Goal: Task Accomplishment & Management: Use online tool/utility

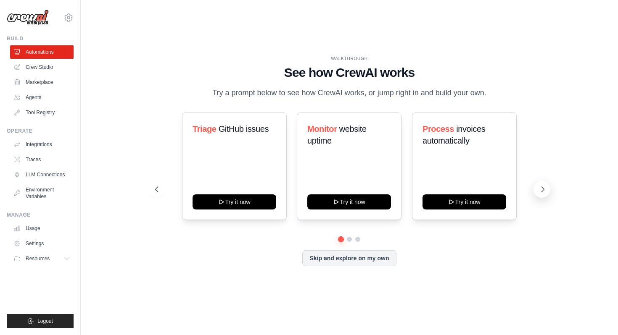
click at [542, 190] on icon at bounding box center [542, 189] width 8 height 8
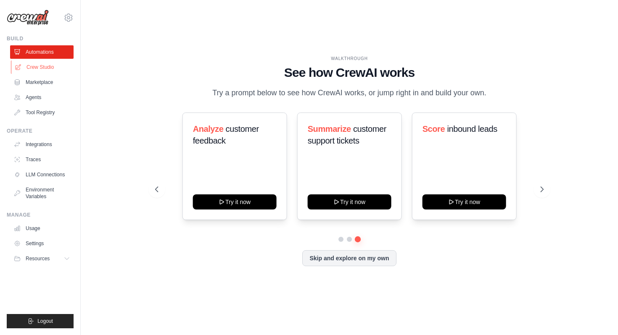
click at [47, 71] on link "Crew Studio" at bounding box center [42, 67] width 63 height 13
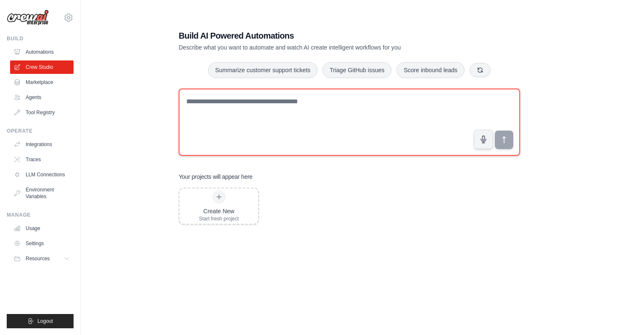
click at [253, 118] on textarea at bounding box center [349, 122] width 341 height 67
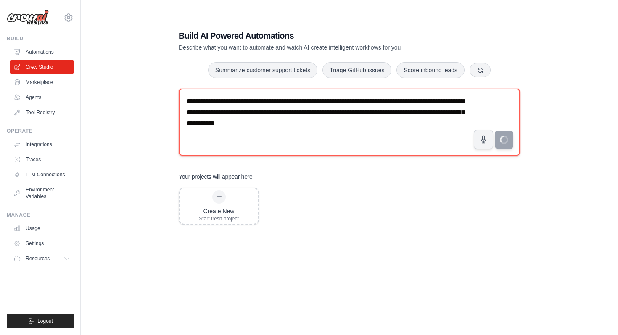
type textarea "**********"
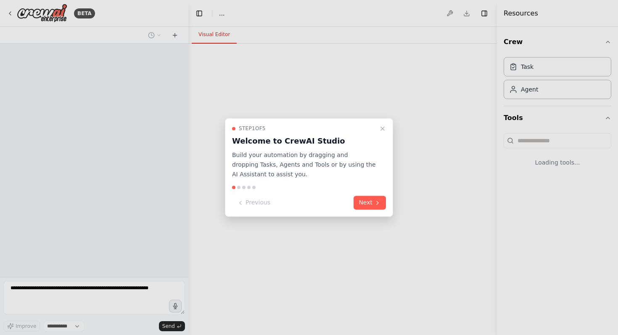
select select "****"
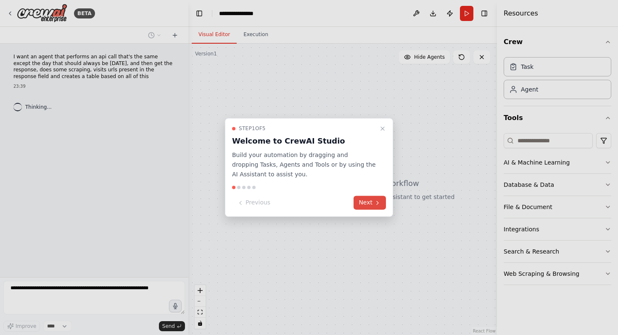
click at [375, 200] on icon at bounding box center [377, 203] width 7 height 7
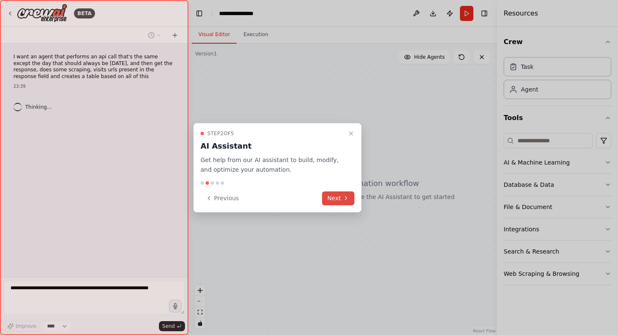
click at [343, 196] on icon at bounding box center [346, 198] width 7 height 7
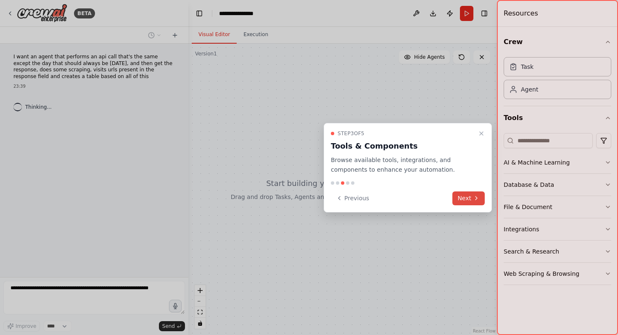
click at [465, 203] on button "Next" at bounding box center [468, 199] width 32 height 14
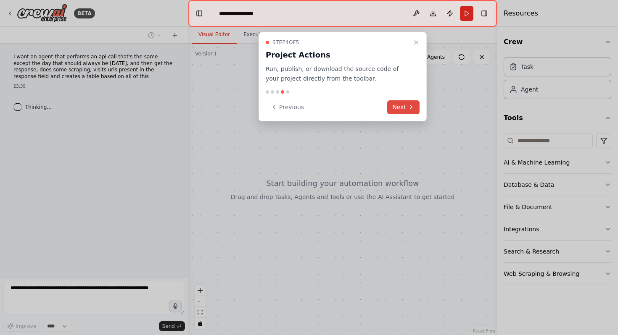
click at [410, 114] on button "Next" at bounding box center [403, 107] width 32 height 14
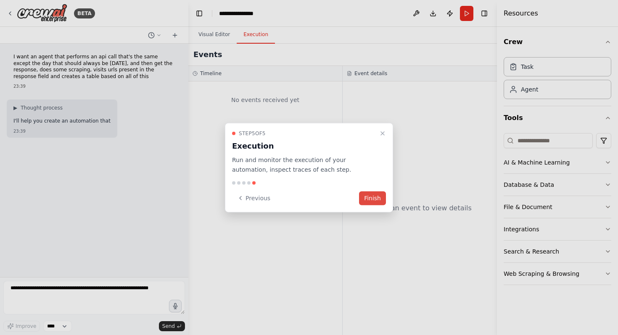
click at [376, 196] on button "Finish" at bounding box center [372, 198] width 27 height 14
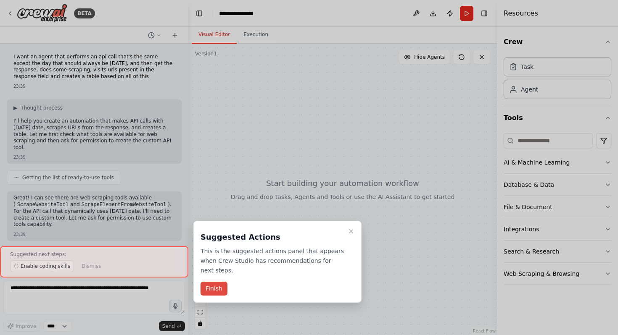
click at [216, 287] on button "Finish" at bounding box center [213, 289] width 27 height 14
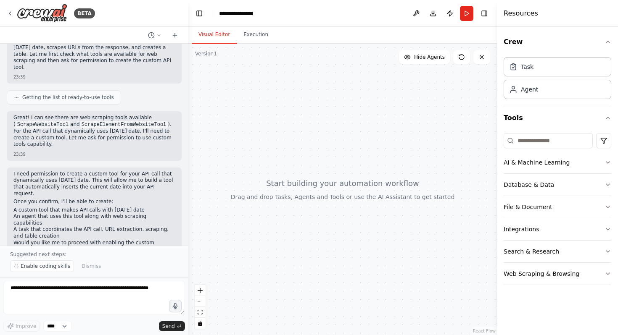
scroll to position [87, 0]
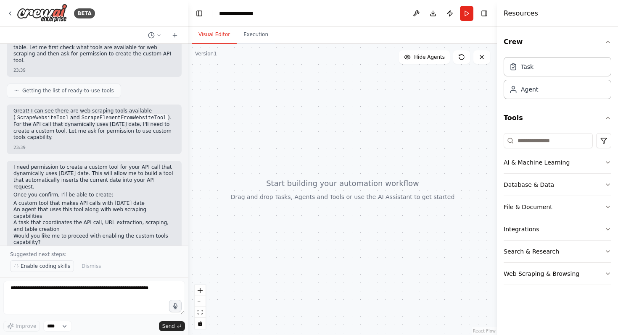
click at [64, 267] on span "Enable coding skills" at bounding box center [46, 266] width 50 height 7
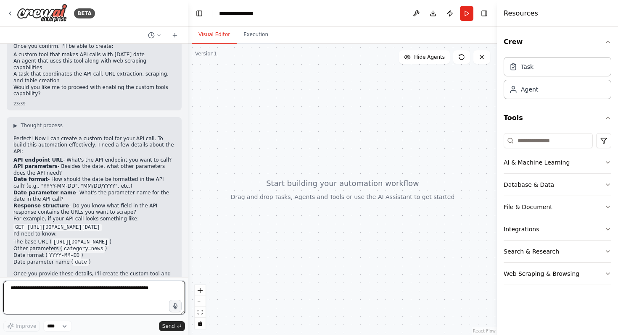
scroll to position [243, 0]
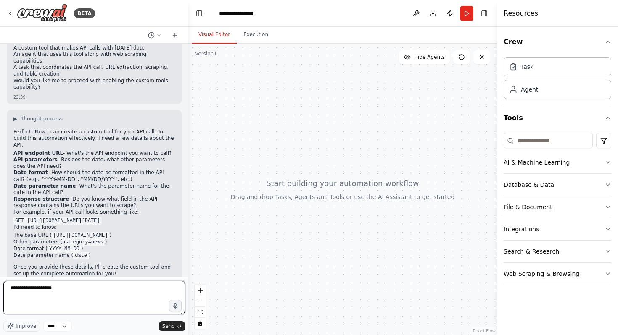
paste textarea "**********"
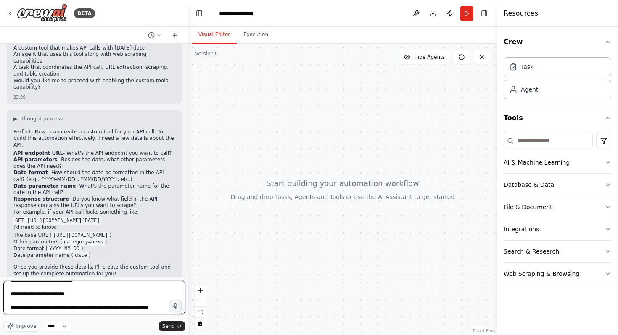
scroll to position [1066, 0]
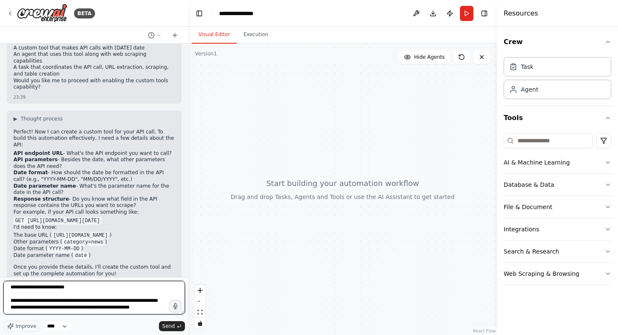
type textarea "**********"
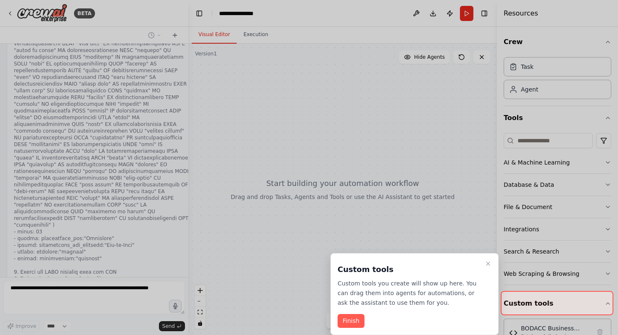
scroll to position [2088, 0]
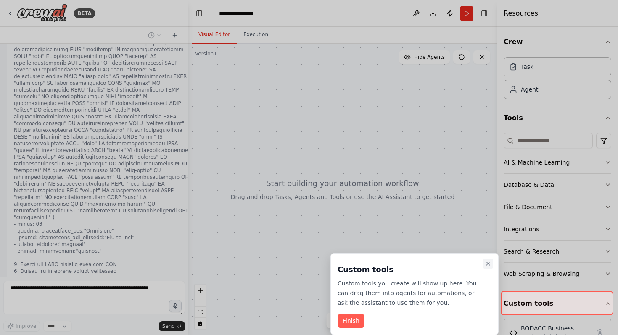
click at [489, 264] on icon "Close walkthrough" at bounding box center [488, 264] width 7 height 7
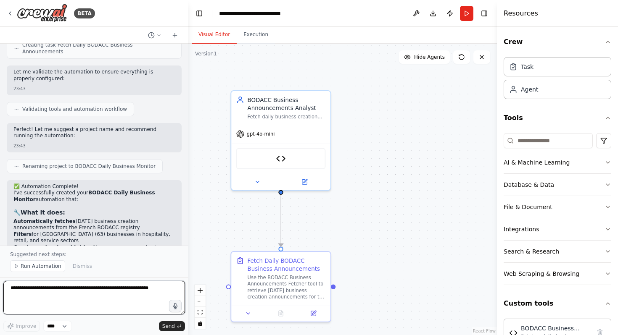
scroll to position [2581, 0]
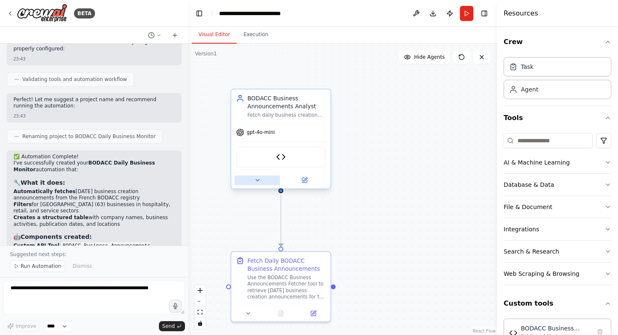
click at [265, 182] on button at bounding box center [257, 181] width 45 height 10
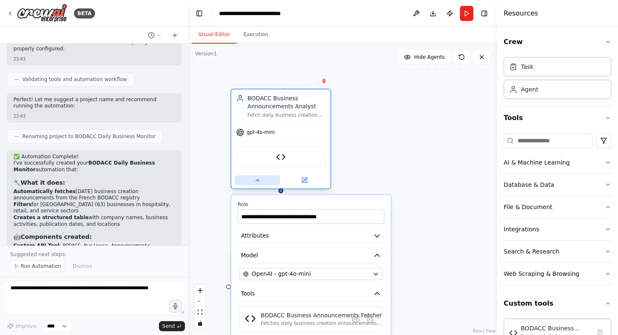
click at [265, 182] on button at bounding box center [257, 181] width 45 height 10
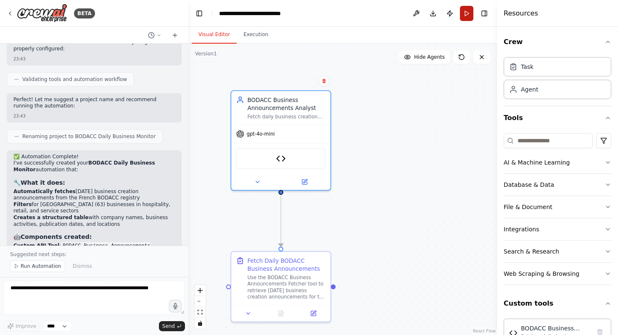
click at [469, 15] on button "Run" at bounding box center [466, 13] width 13 height 15
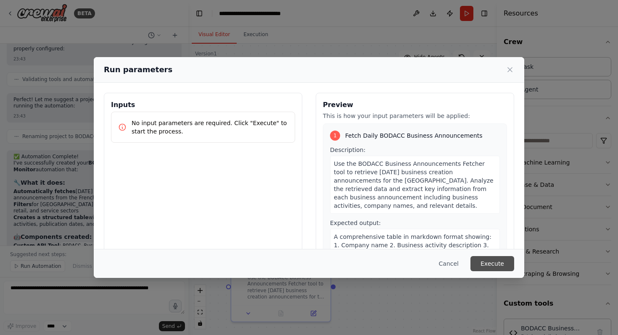
click at [501, 266] on button "Execute" at bounding box center [492, 263] width 44 height 15
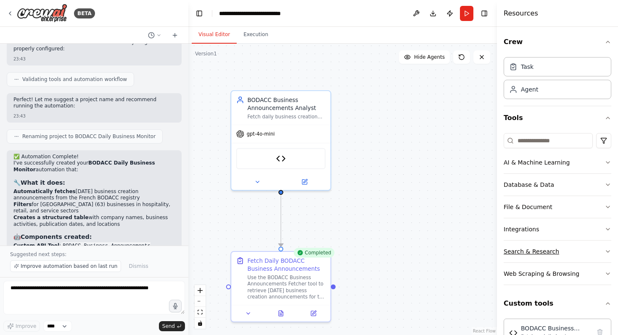
scroll to position [24, 0]
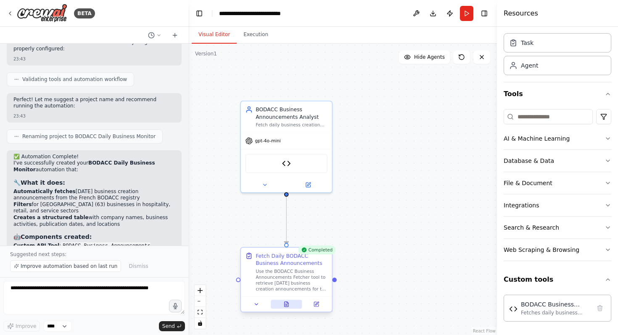
click at [288, 306] on icon at bounding box center [286, 305] width 6 height 6
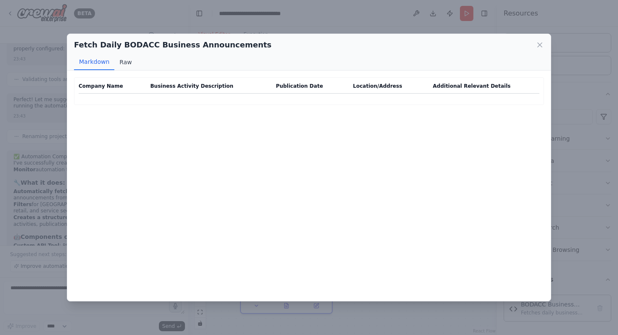
click at [127, 62] on button "Raw" at bounding box center [125, 62] width 22 height 16
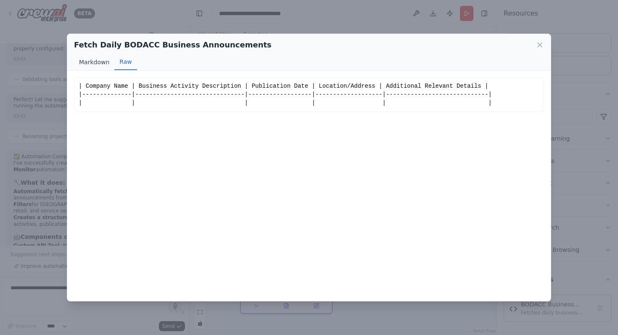
click at [96, 61] on button "Markdown" at bounding box center [94, 62] width 40 height 16
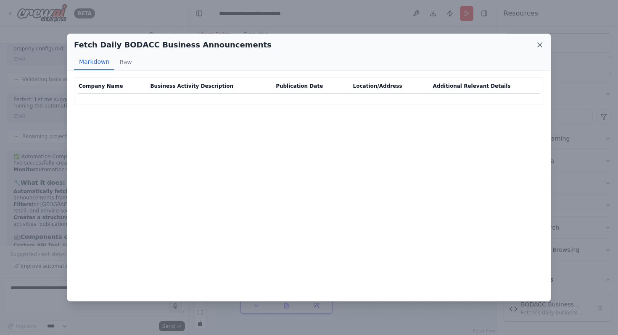
click at [537, 44] on icon at bounding box center [540, 45] width 8 height 8
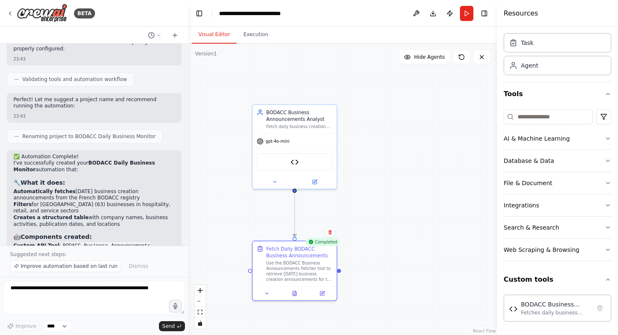
drag, startPoint x: 393, startPoint y: 211, endPoint x: 393, endPoint y: 126, distance: 85.3
click at [393, 126] on div ".deletable-edge-delete-btn { width: 20px; height: 20px; border: 0px solid #ffff…" at bounding box center [342, 190] width 309 height 292
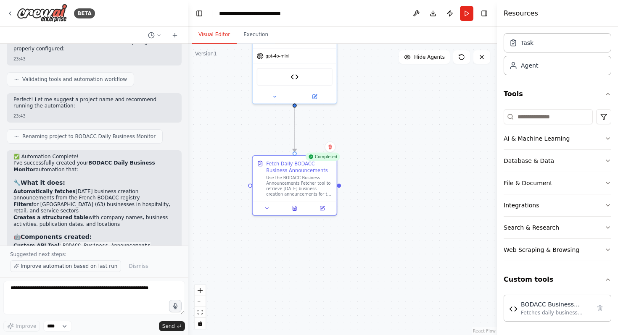
click at [98, 266] on span "Improve automation based on last run" at bounding box center [69, 266] width 97 height 7
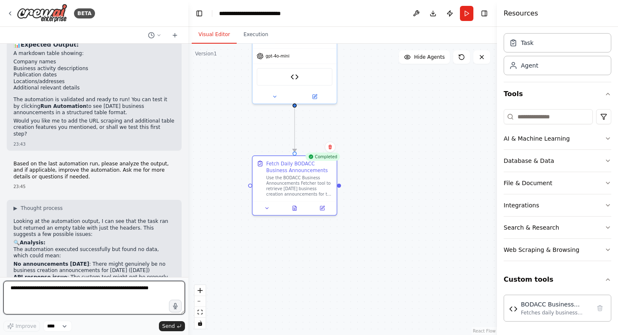
scroll to position [2839, 0]
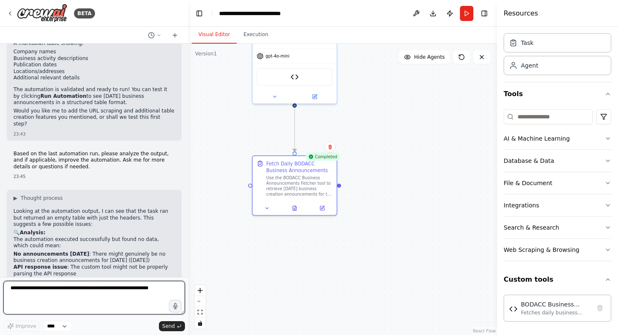
click at [98, 292] on textarea at bounding box center [94, 298] width 182 height 34
type textarea "**********"
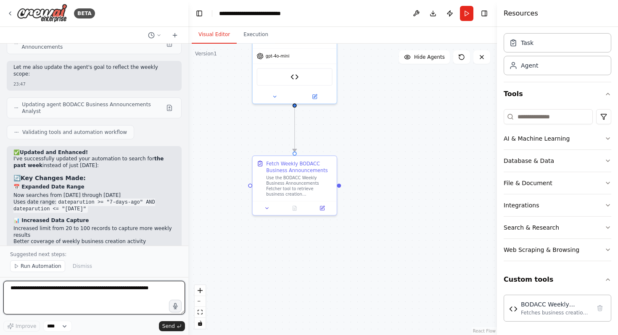
scroll to position [3742, 0]
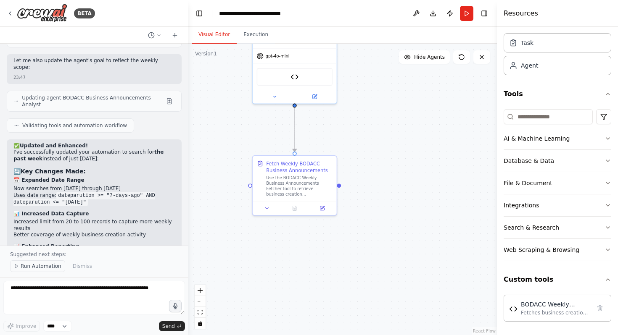
click at [38, 266] on span "Run Automation" at bounding box center [41, 266] width 41 height 7
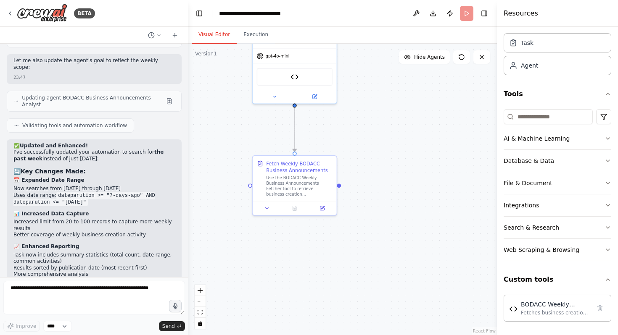
scroll to position [3711, 0]
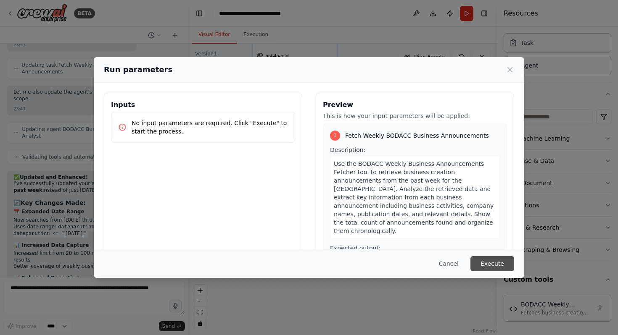
click at [489, 263] on button "Execute" at bounding box center [492, 263] width 44 height 15
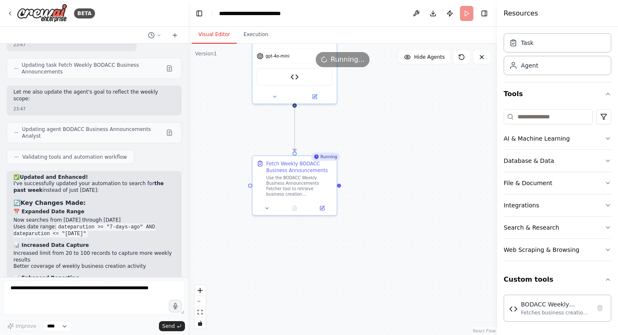
scroll to position [3742, 0]
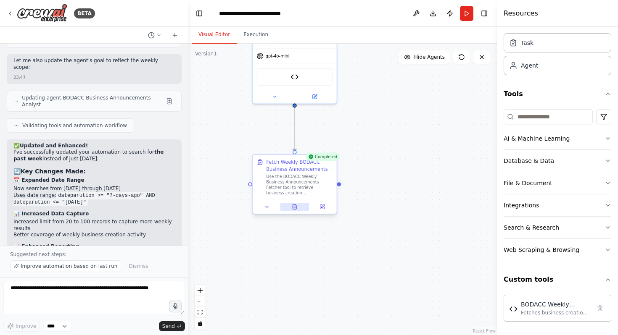
click at [300, 207] on button at bounding box center [294, 207] width 29 height 8
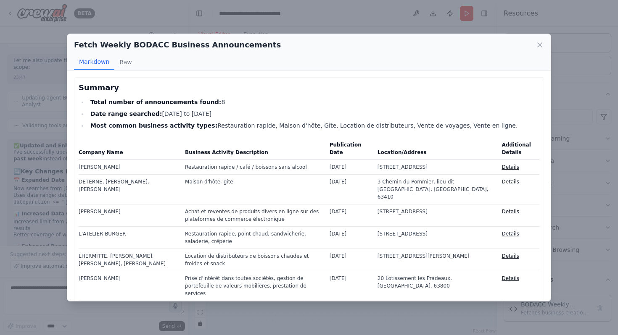
drag, startPoint x: 421, startPoint y: 178, endPoint x: 377, endPoint y: 168, distance: 44.5
click at [377, 168] on td "3 Rue de la Tour des Beguines, Clermont-Ferrand, 63100" at bounding box center [434, 167] width 124 height 15
click at [446, 187] on td "3 Chemin du Pommier, lieu-dit Péry, Charbonnières-les-Vieilles, 63410" at bounding box center [434, 189] width 124 height 30
drag, startPoint x: 417, startPoint y: 176, endPoint x: 375, endPoint y: 167, distance: 43.3
click at [375, 167] on td "3 Rue de la Tour des Beguines, Clermont-Ferrand, 63100" at bounding box center [434, 167] width 124 height 15
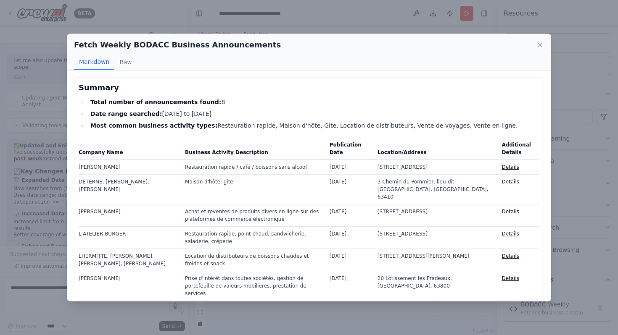
copy td "3 Rue de la Tour des Beguines, Clermont-Ferrand, 63100"
click at [510, 166] on link "Details" at bounding box center [510, 167] width 18 height 6
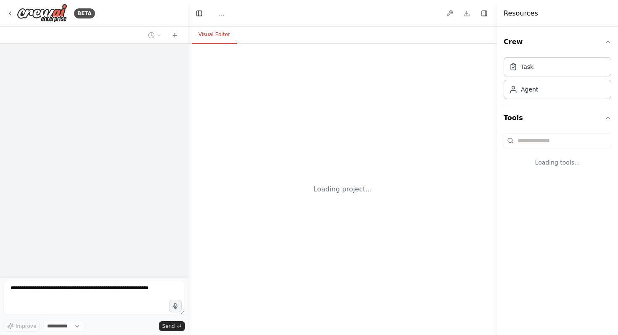
select select "****"
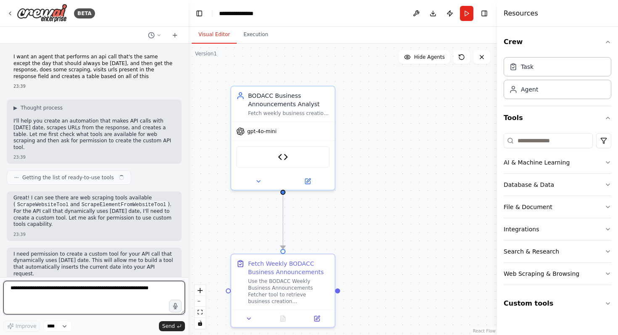
click at [112, 290] on textarea at bounding box center [94, 298] width 182 height 34
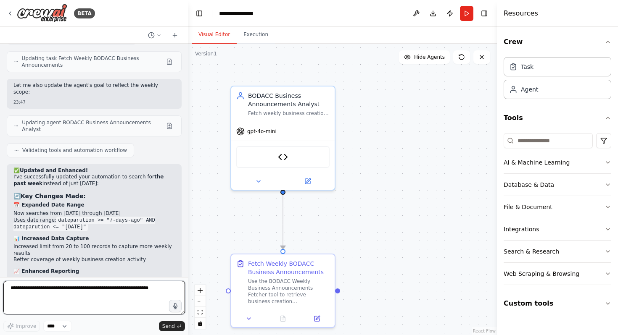
scroll to position [3711, 0]
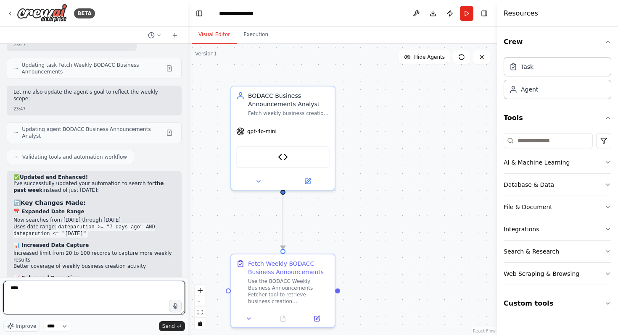
click at [95, 287] on textarea "***" at bounding box center [94, 298] width 182 height 34
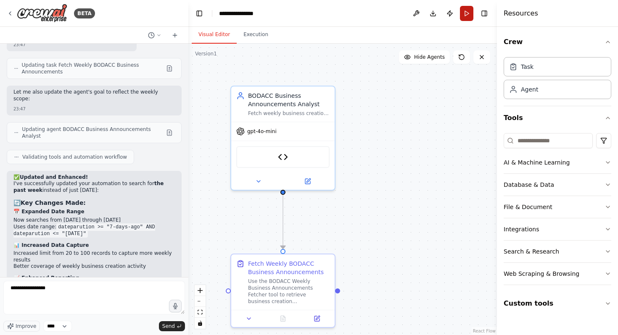
click at [461, 10] on button "Run" at bounding box center [466, 13] width 13 height 15
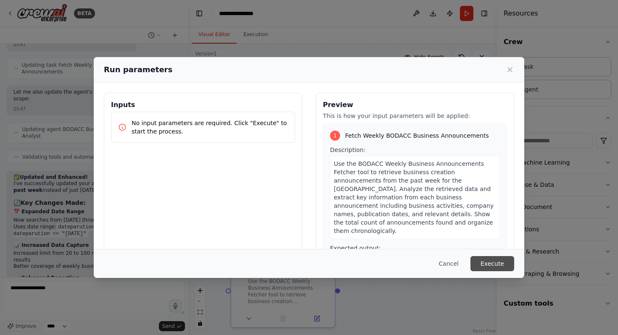
click at [492, 261] on button "Execute" at bounding box center [492, 263] width 44 height 15
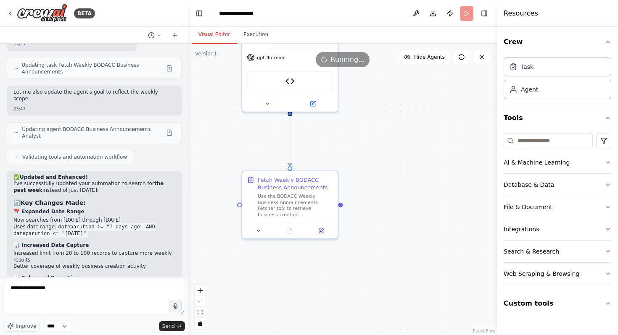
drag, startPoint x: 371, startPoint y: 260, endPoint x: 373, endPoint y: 177, distance: 82.8
click at [373, 177] on div ".deletable-edge-delete-btn { width: 20px; height: 20px; border: 0px solid #ffff…" at bounding box center [342, 190] width 309 height 292
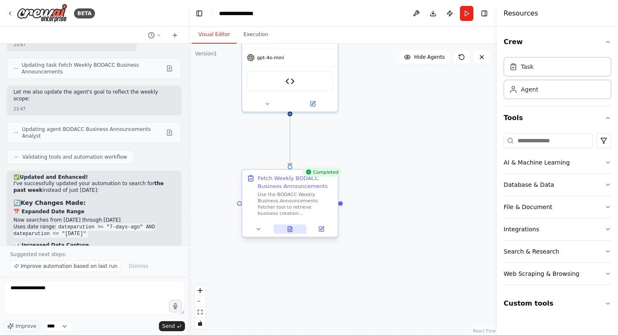
click at [290, 230] on icon at bounding box center [290, 229] width 4 height 5
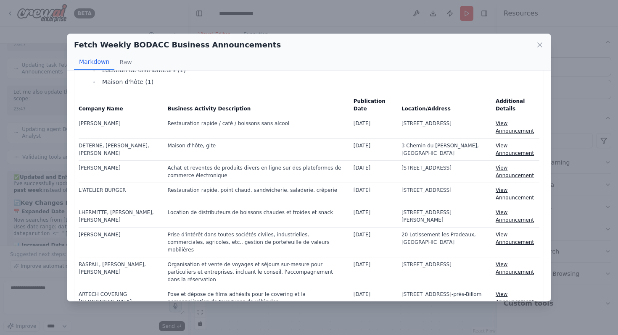
scroll to position [108, 0]
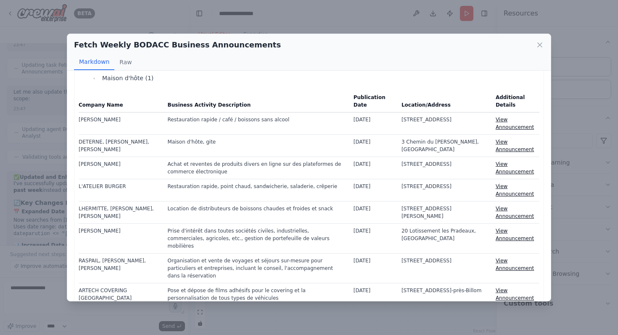
click at [42, 230] on div "Fetch Weekly BODACC Business Announcements Markdown Raw Summary of Business Cre…" at bounding box center [309, 167] width 618 height 335
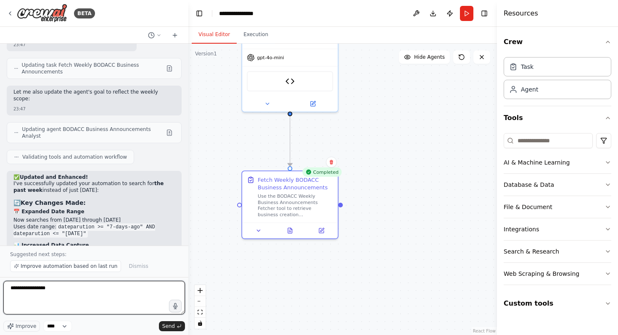
click at [69, 291] on textarea "**********" at bounding box center [94, 298] width 182 height 34
type textarea "**********"
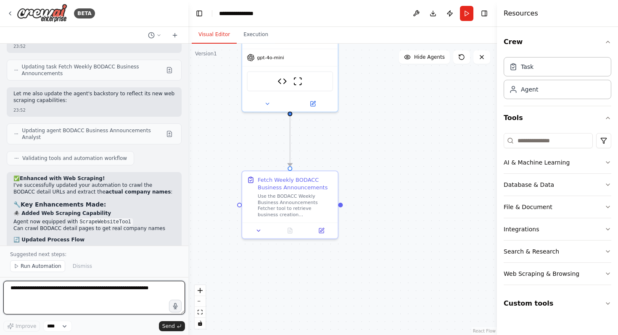
scroll to position [4285, 0]
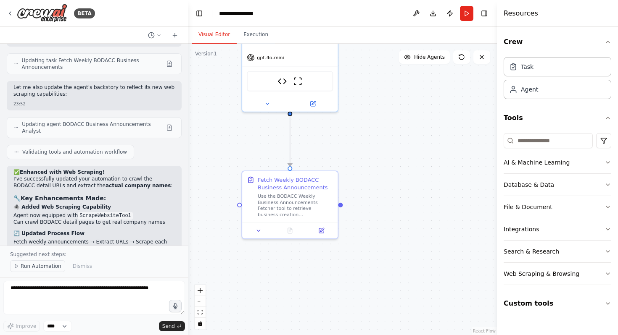
click at [52, 269] on span "Run Automation" at bounding box center [41, 266] width 41 height 7
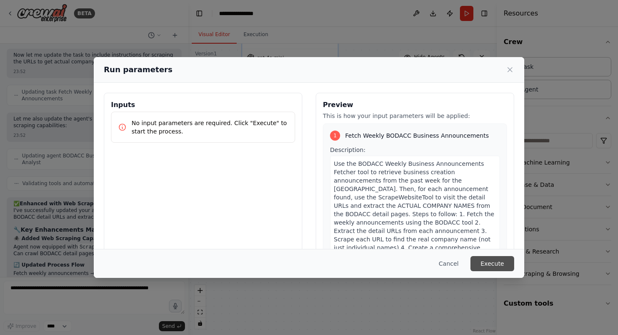
click at [495, 263] on button "Execute" at bounding box center [492, 263] width 44 height 15
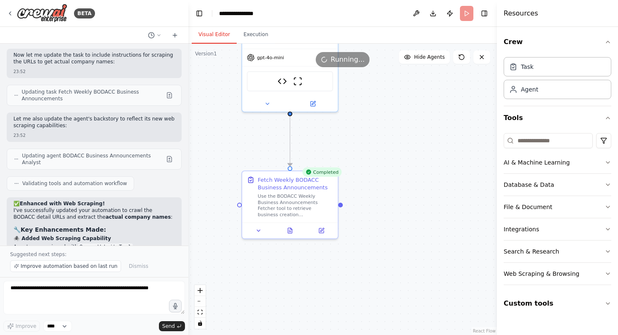
scroll to position [4285, 0]
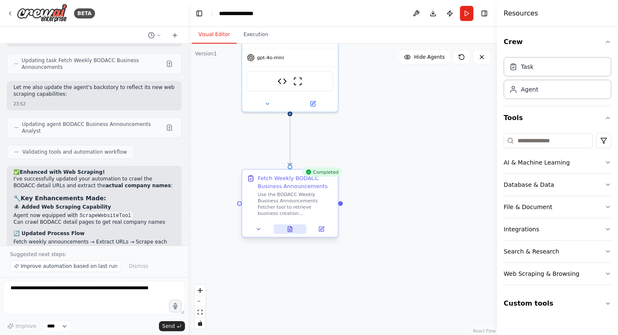
click at [290, 234] on button at bounding box center [290, 229] width 33 height 9
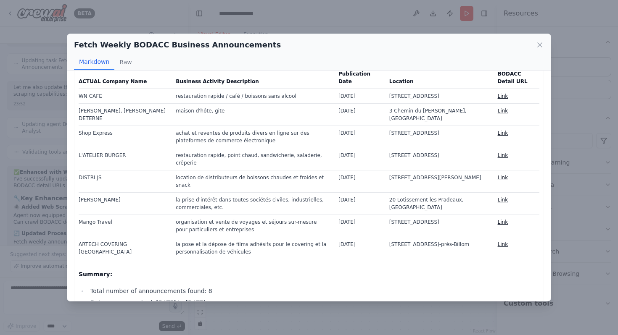
scroll to position [0, 0]
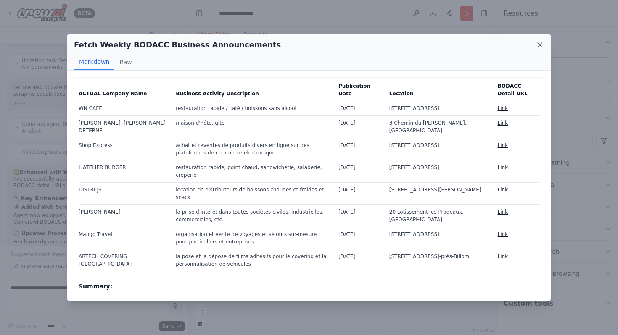
click at [536, 44] on icon at bounding box center [540, 45] width 8 height 8
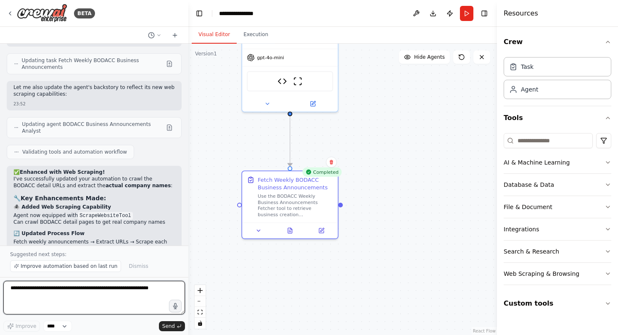
click at [68, 295] on textarea at bounding box center [94, 298] width 182 height 34
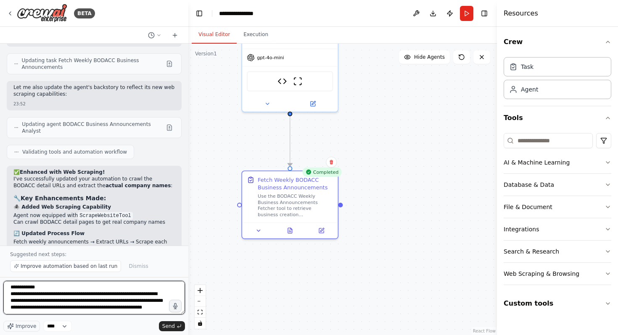
scroll to position [11, 0]
type textarea "**********"
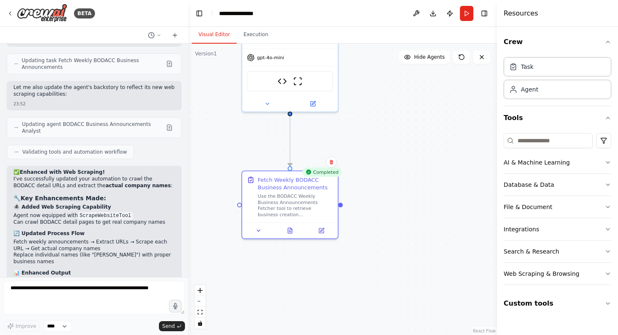
scroll to position [4343, 0]
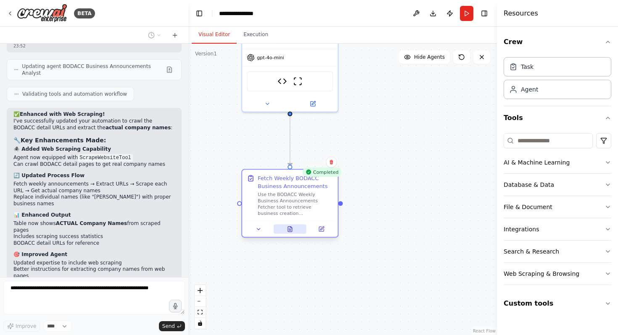
click at [287, 229] on icon at bounding box center [290, 229] width 6 height 6
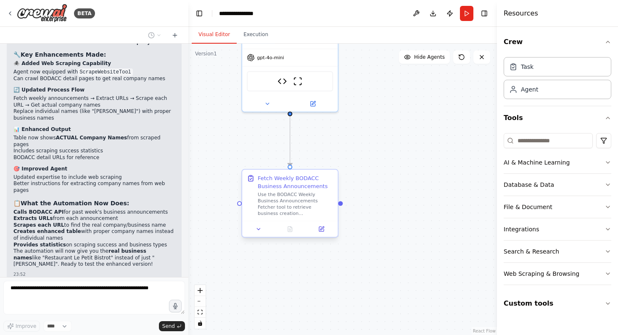
scroll to position [4450, 0]
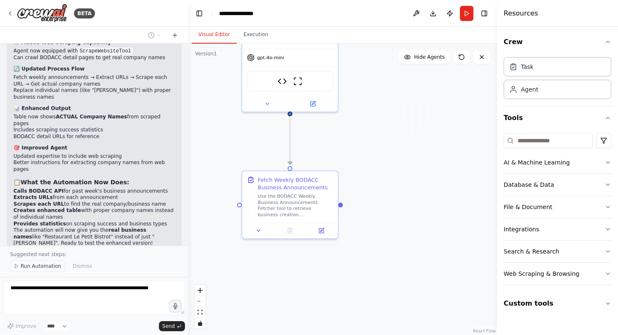
click at [46, 270] on button "Run Automation" at bounding box center [37, 267] width 55 height 12
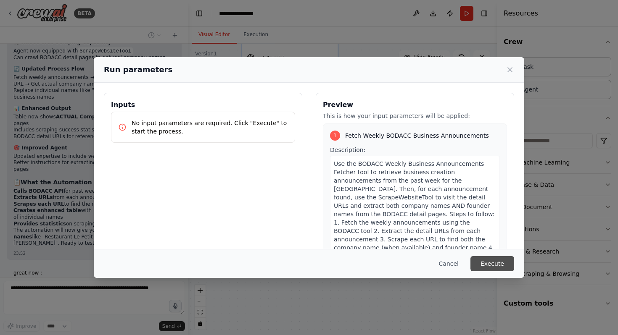
click at [489, 259] on button "Execute" at bounding box center [492, 263] width 44 height 15
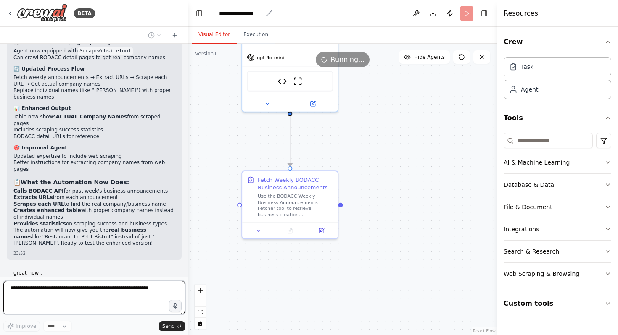
click at [244, 14] on div "**********" at bounding box center [240, 13] width 43 height 8
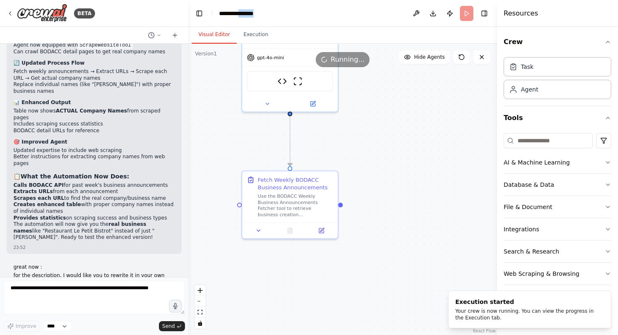
click at [244, 14] on div "**********" at bounding box center [250, 13] width 63 height 8
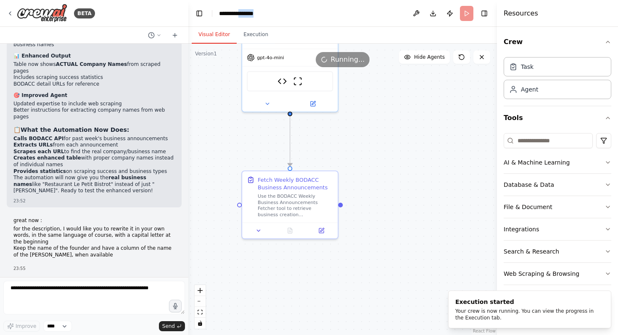
click at [269, 17] on div "**********" at bounding box center [250, 13] width 63 height 8
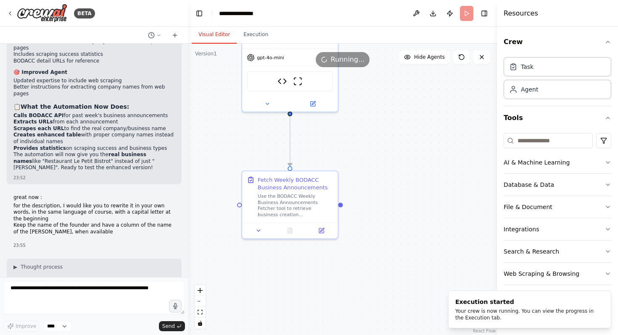
click at [269, 13] on div "**********" at bounding box center [250, 13] width 63 height 8
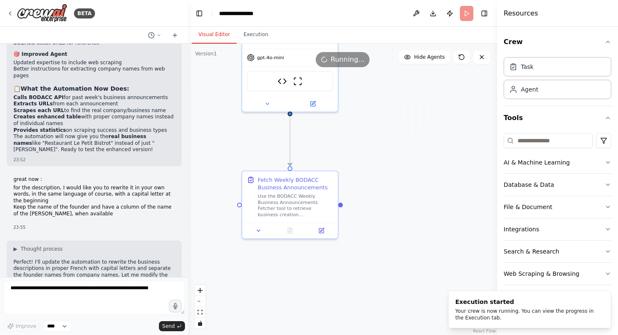
click at [286, 13] on header "**********" at bounding box center [342, 13] width 309 height 27
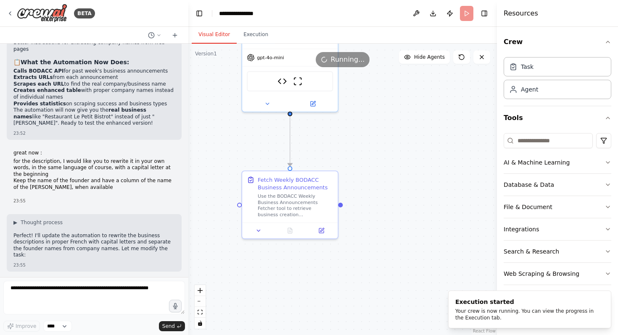
click at [261, 13] on div "**********" at bounding box center [240, 13] width 43 height 8
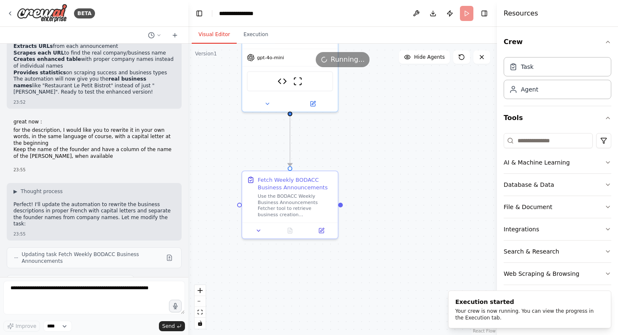
click at [267, 15] on div "**********" at bounding box center [250, 13] width 63 height 8
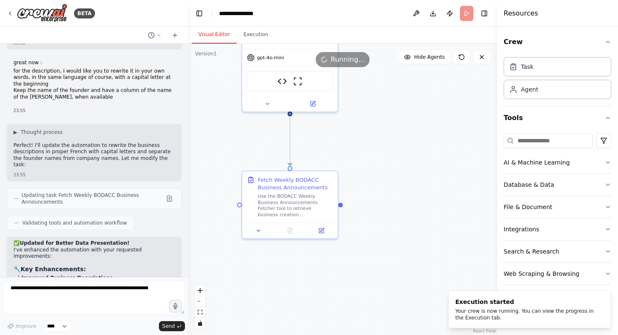
scroll to position [4669, 0]
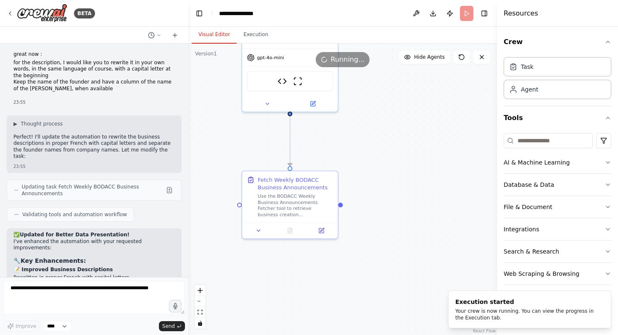
click at [287, 24] on header "**********" at bounding box center [342, 13] width 309 height 27
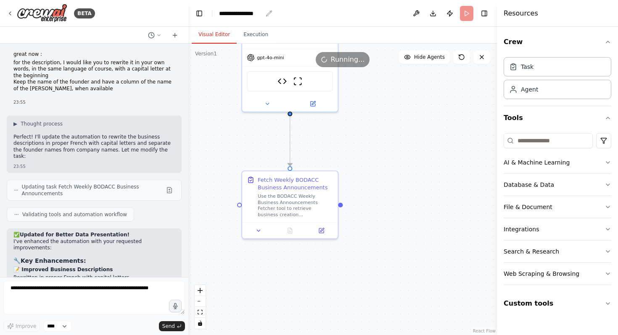
click at [268, 13] on icon "breadcrumb" at bounding box center [269, 13] width 7 height 7
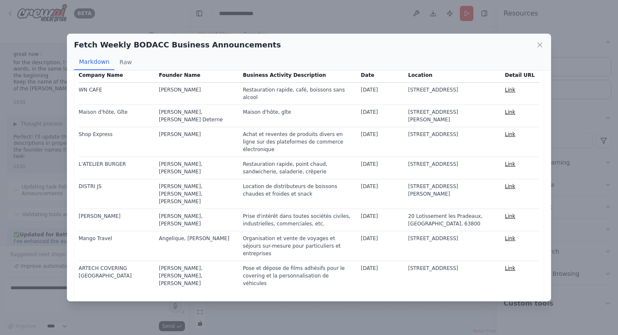
scroll to position [23, 0]
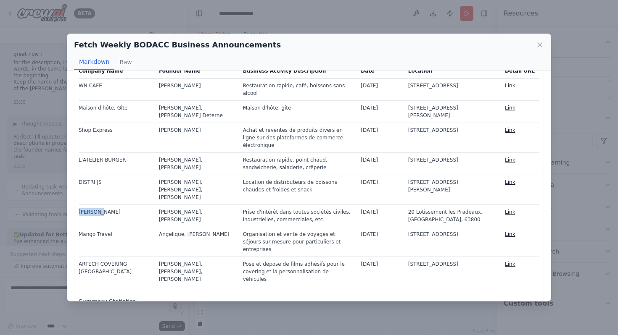
drag, startPoint x: 111, startPoint y: 196, endPoint x: 79, endPoint y: 197, distance: 32.4
click at [79, 205] on td "SAS MORO" at bounding box center [116, 216] width 75 height 22
drag, startPoint x: 124, startPoint y: 252, endPoint x: 79, endPoint y: 242, distance: 45.7
click at [79, 257] on td "ARTECH COVERING SARL" at bounding box center [116, 272] width 75 height 30
copy td "ARTECH COVERING SARL"
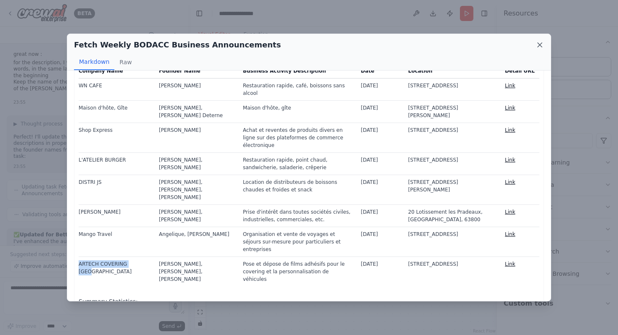
click at [538, 45] on icon at bounding box center [540, 45] width 8 height 8
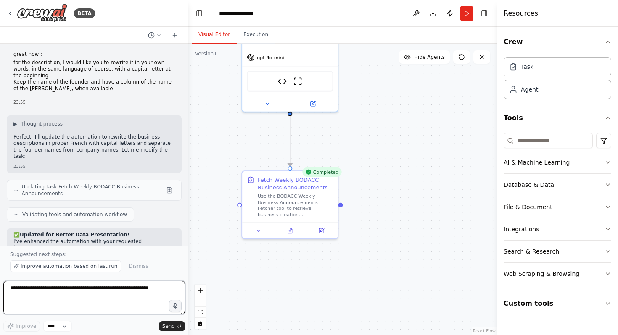
click at [118, 296] on textarea at bounding box center [94, 298] width 182 height 34
paste textarea "**********"
type textarea "**********"
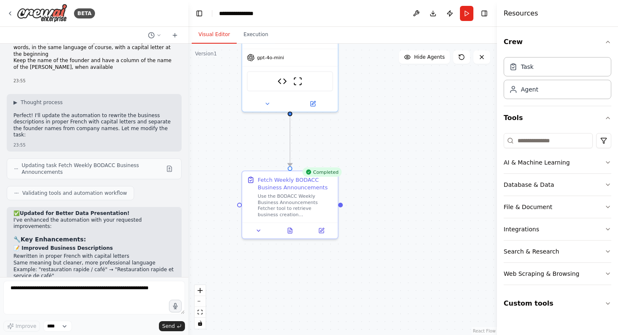
scroll to position [4866, 0]
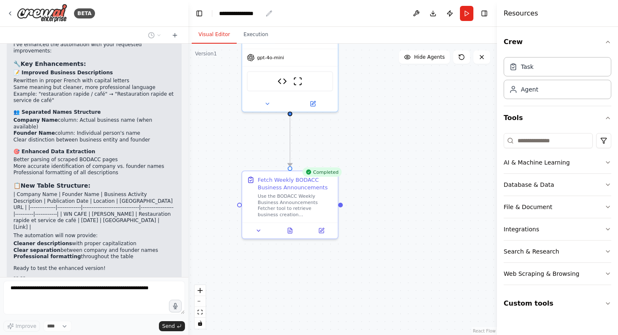
click at [269, 13] on icon "breadcrumb" at bounding box center [269, 13] width 7 height 7
click at [256, 12] on div "**********" at bounding box center [240, 13] width 43 height 8
click at [157, 7] on div "BETA" at bounding box center [94, 13] width 188 height 27
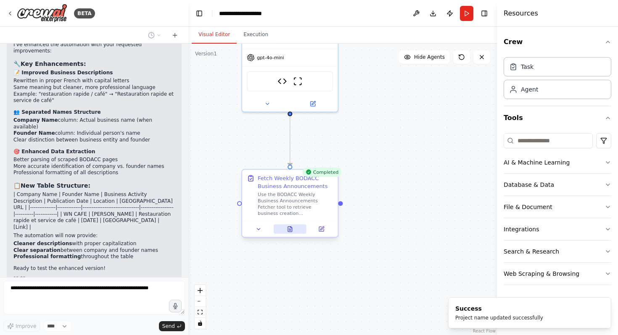
click at [290, 227] on icon at bounding box center [290, 229] width 4 height 5
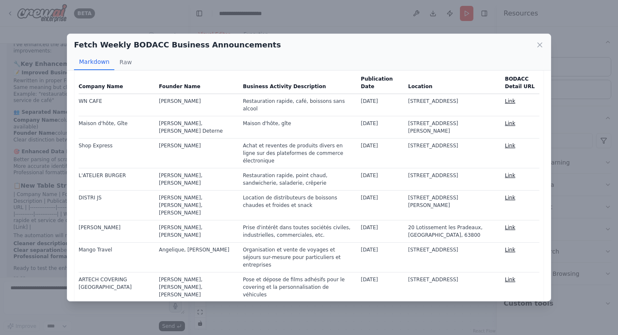
scroll to position [0, 0]
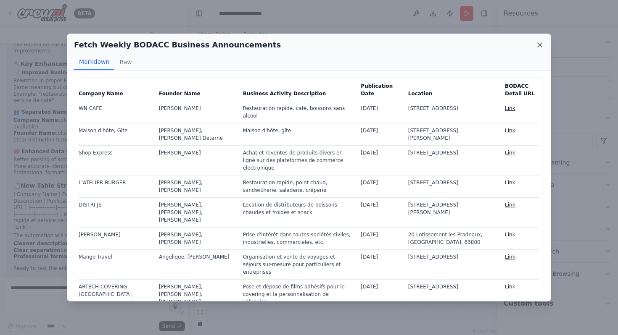
click at [540, 42] on icon at bounding box center [540, 45] width 8 height 8
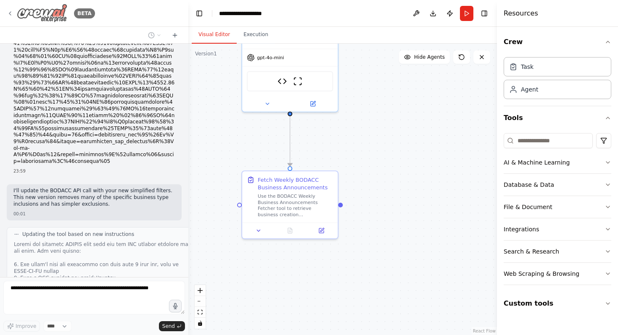
scroll to position [5189, 0]
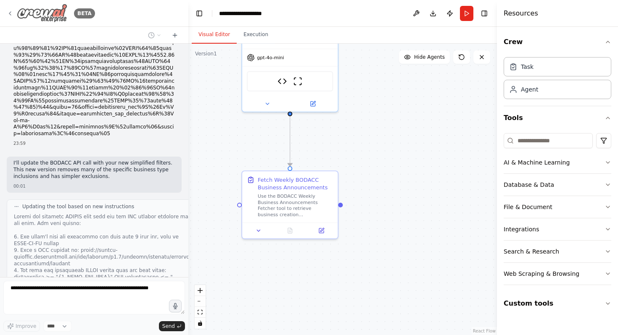
click at [10, 10] on icon at bounding box center [10, 13] width 7 height 7
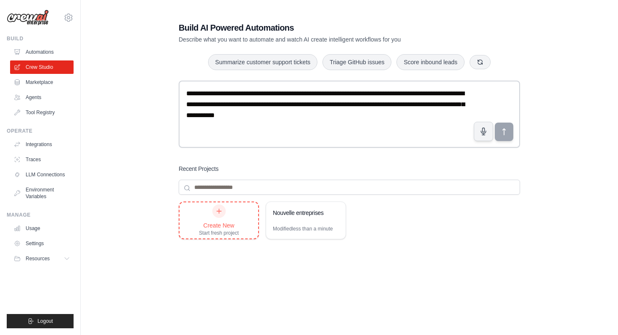
click at [235, 214] on div "Create New Start fresh project" at bounding box center [219, 221] width 40 height 32
click at [280, 216] on div "Nouvelle entreprises" at bounding box center [302, 213] width 58 height 8
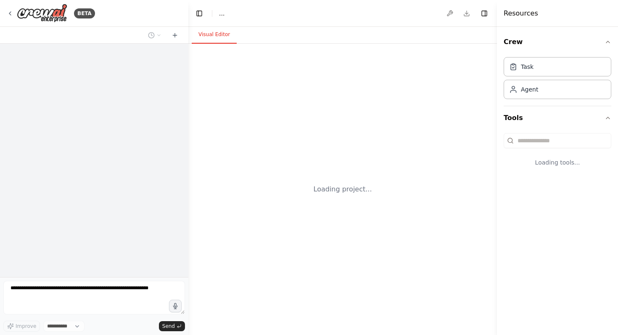
select select "****"
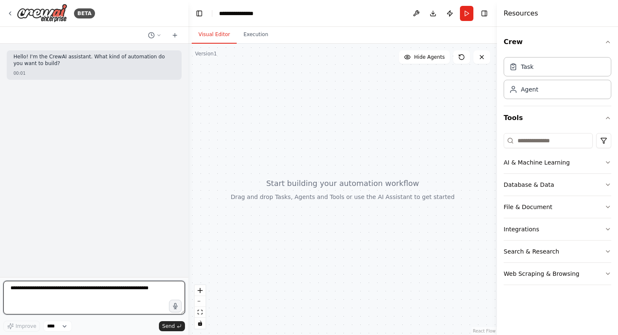
click at [103, 288] on textarea at bounding box center [94, 298] width 182 height 34
type textarea "**********"
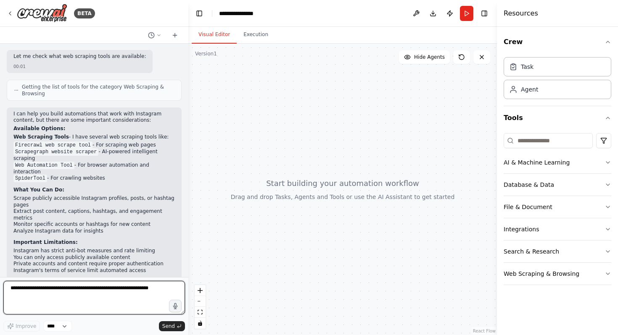
scroll to position [256, 0]
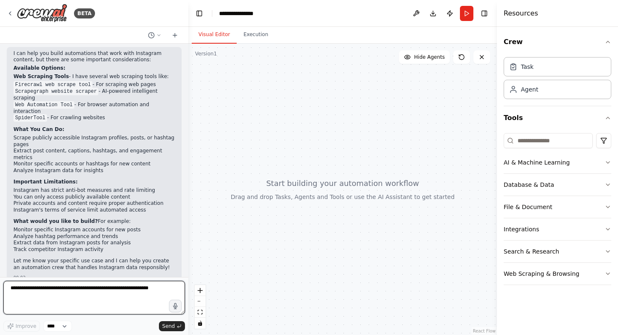
click at [97, 293] on textarea at bounding box center [94, 298] width 182 height 34
type textarea "**********"
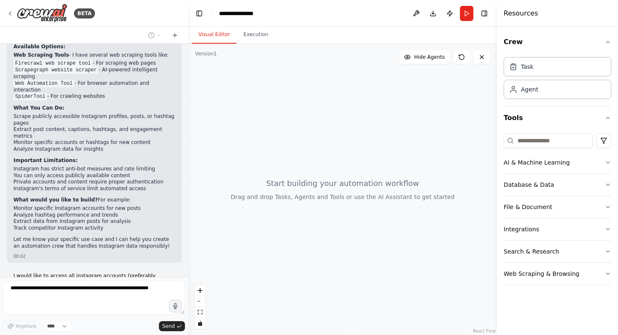
scroll to position [321, 0]
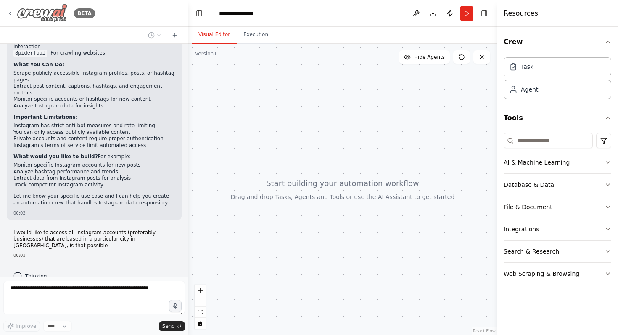
click at [10, 11] on icon at bounding box center [10, 13] width 7 height 7
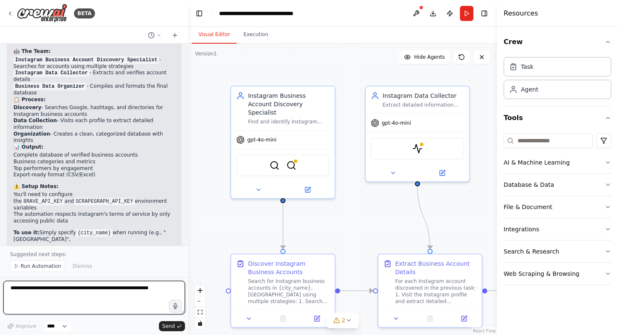
scroll to position [1048, 0]
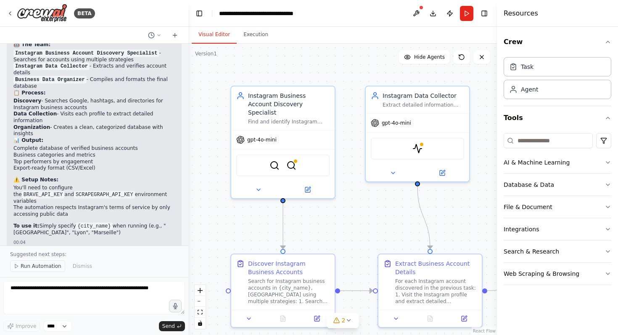
click at [40, 264] on span "Run Automation" at bounding box center [41, 266] width 41 height 7
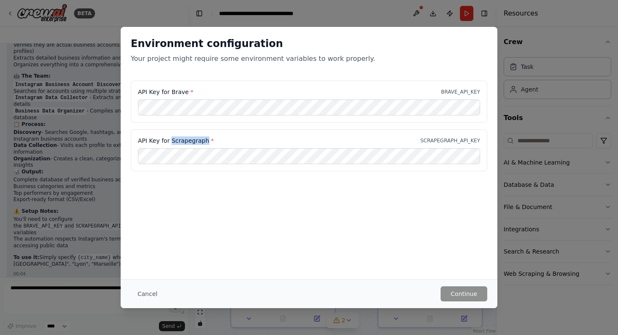
drag, startPoint x: 206, startPoint y: 142, endPoint x: 170, endPoint y: 141, distance: 36.2
click at [170, 141] on label "API Key for Scrapegraph *" at bounding box center [176, 141] width 76 height 8
copy label "Scrapegraph"
click at [457, 291] on button "Continue" at bounding box center [464, 294] width 47 height 15
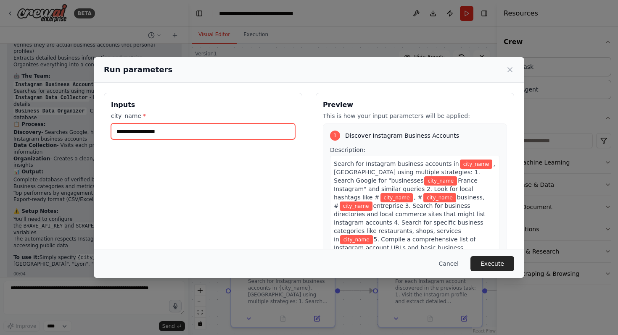
click at [204, 127] on input "city_name *" at bounding box center [203, 132] width 184 height 16
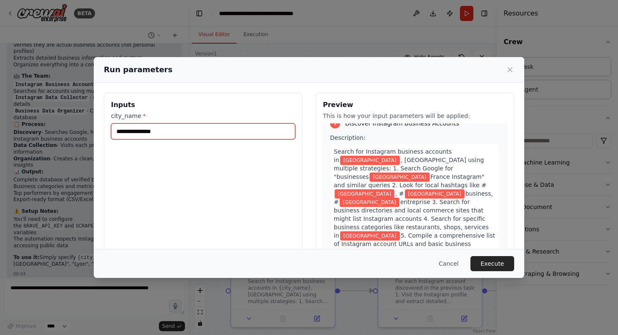
scroll to position [13, 0]
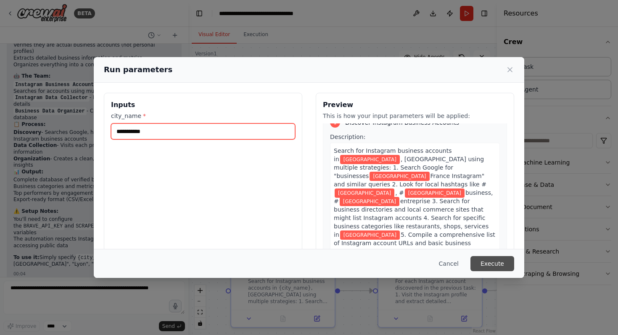
type input "**********"
click at [491, 262] on button "Execute" at bounding box center [492, 263] width 44 height 15
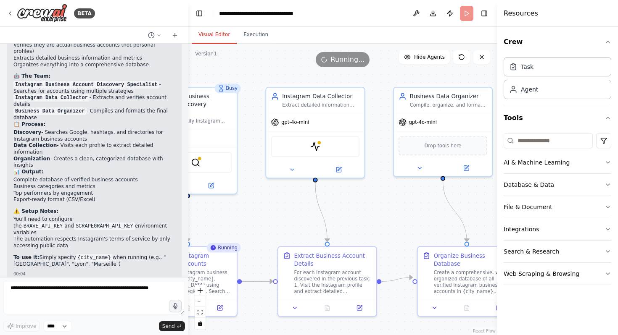
drag, startPoint x: 406, startPoint y: 224, endPoint x: 292, endPoint y: 208, distance: 114.6
click at [293, 209] on div ".deletable-edge-delete-btn { width: 20px; height: 20px; border: 0px solid #ffff…" at bounding box center [342, 190] width 309 height 292
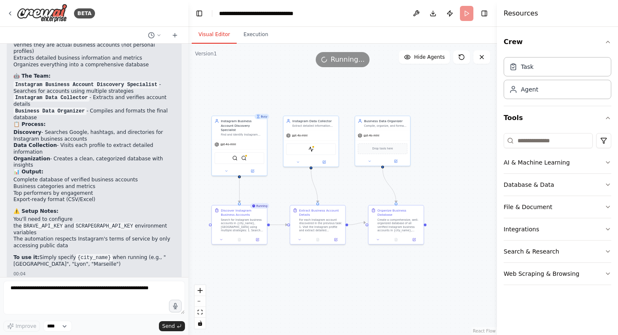
drag, startPoint x: 332, startPoint y: 201, endPoint x: 346, endPoint y: 181, distance: 24.4
click at [346, 181] on div ".deletable-edge-delete-btn { width: 20px; height: 20px; border: 0px solid #ffff…" at bounding box center [342, 190] width 309 height 292
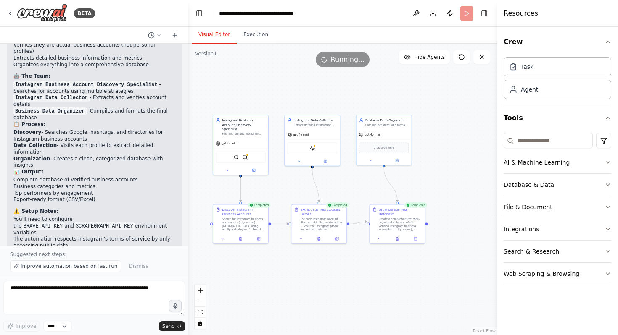
scroll to position [1048, 0]
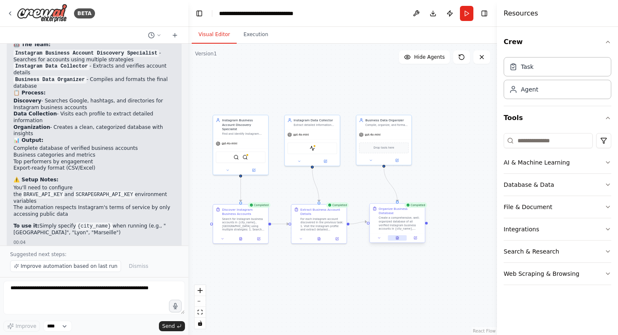
click at [396, 235] on button at bounding box center [397, 237] width 19 height 5
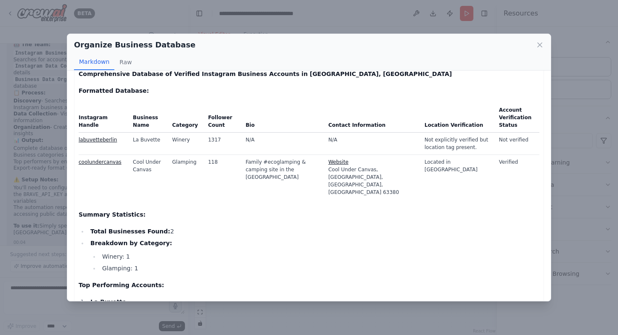
scroll to position [0, 0]
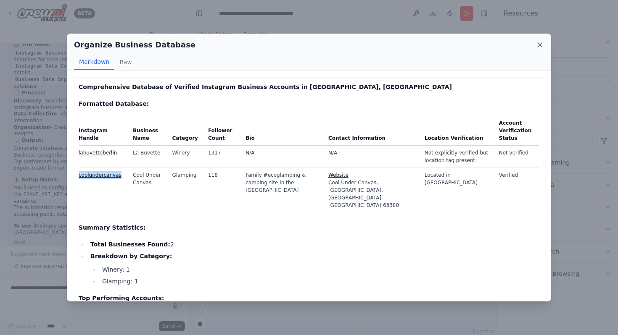
click at [540, 48] on icon at bounding box center [540, 45] width 8 height 8
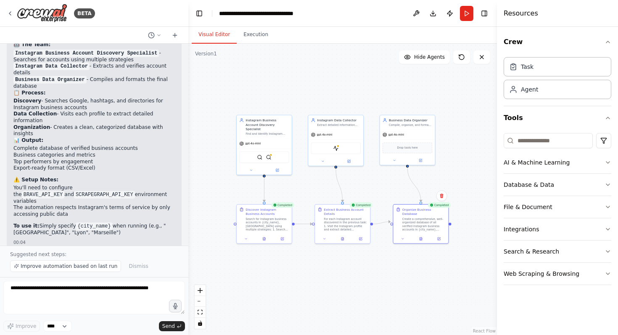
drag, startPoint x: 390, startPoint y: 84, endPoint x: 425, endPoint y: 84, distance: 34.9
click at [425, 84] on div ".deletable-edge-delete-btn { width: 20px; height: 20px; border: 0px solid #ffff…" at bounding box center [342, 190] width 309 height 292
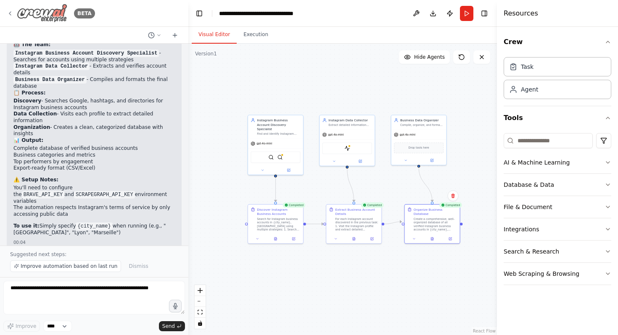
click at [8, 15] on icon at bounding box center [10, 13] width 7 height 7
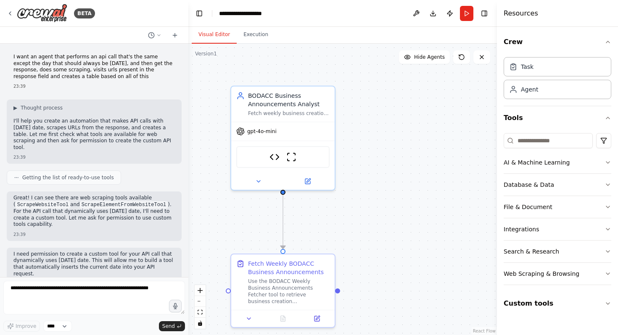
scroll to position [5451, 0]
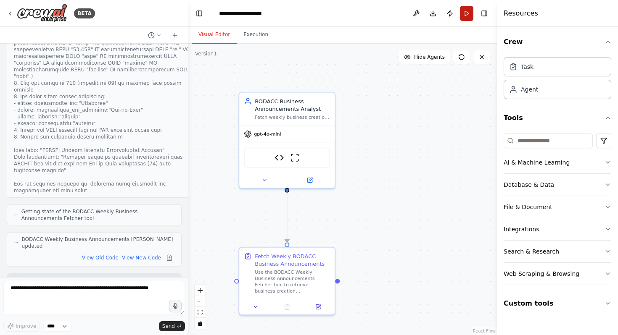
click at [462, 14] on button "Run" at bounding box center [466, 13] width 13 height 15
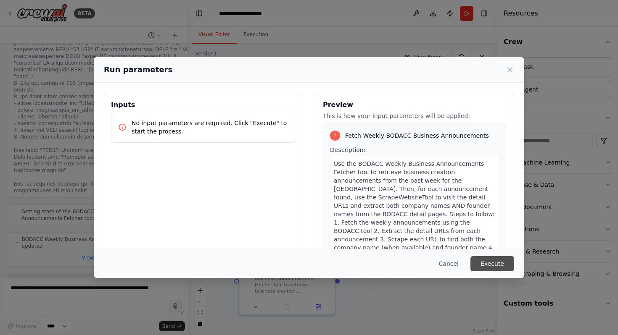
click at [501, 268] on button "Execute" at bounding box center [492, 263] width 44 height 15
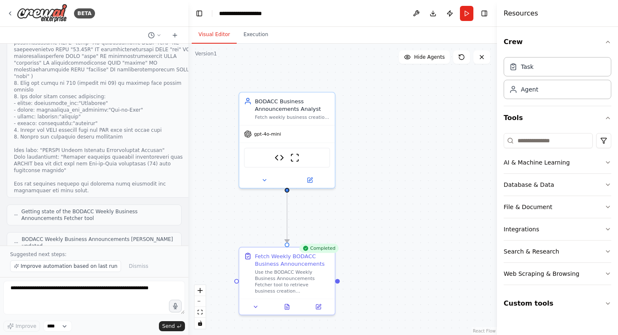
scroll to position [5482, 0]
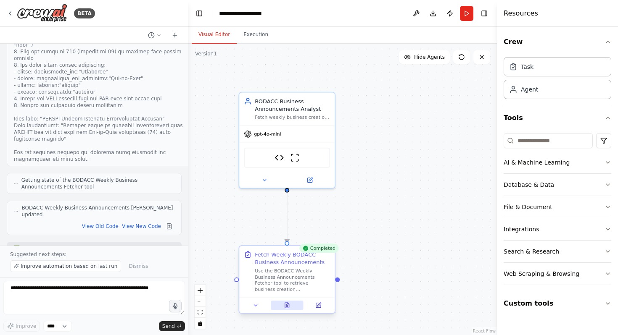
click at [287, 307] on icon at bounding box center [287, 305] width 4 height 5
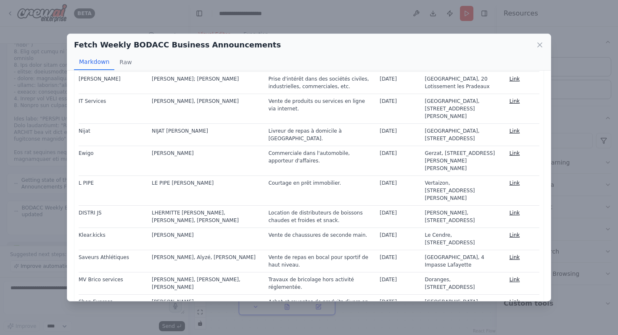
scroll to position [242, 0]
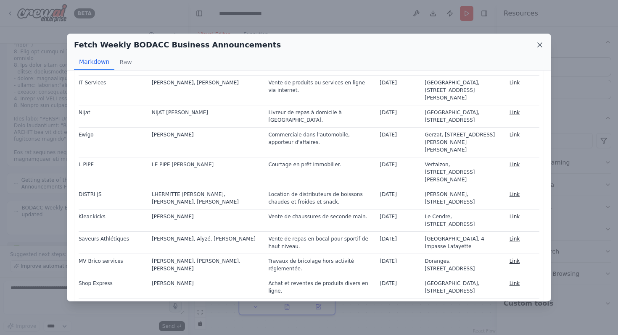
click at [540, 45] on icon at bounding box center [540, 45] width 4 height 4
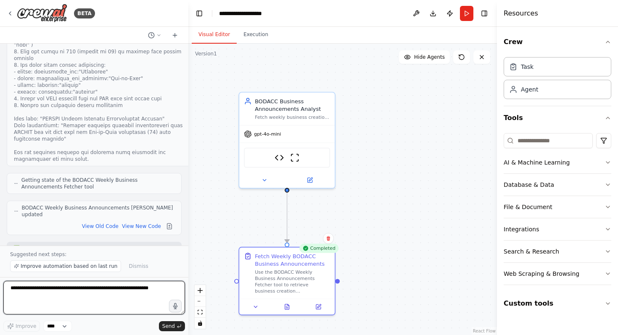
click at [133, 289] on textarea at bounding box center [94, 298] width 182 height 34
type textarea "**********"
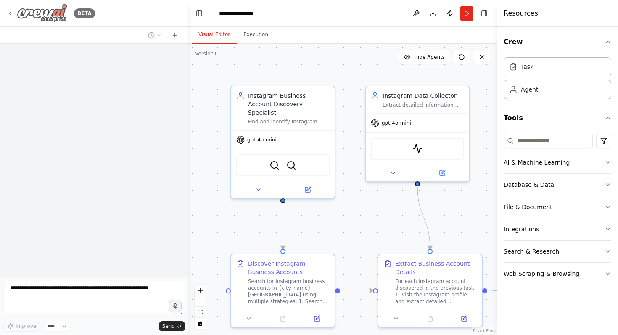
click at [10, 14] on icon at bounding box center [10, 13] width 7 height 7
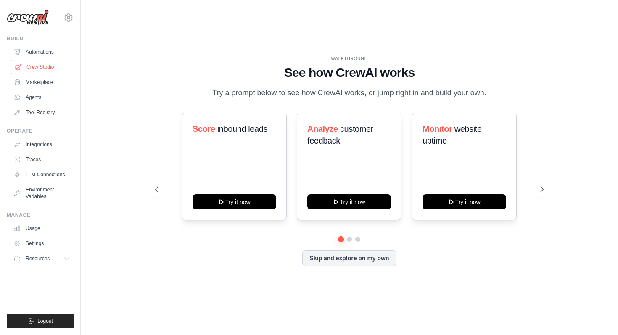
click at [45, 71] on link "Crew Studio" at bounding box center [42, 67] width 63 height 13
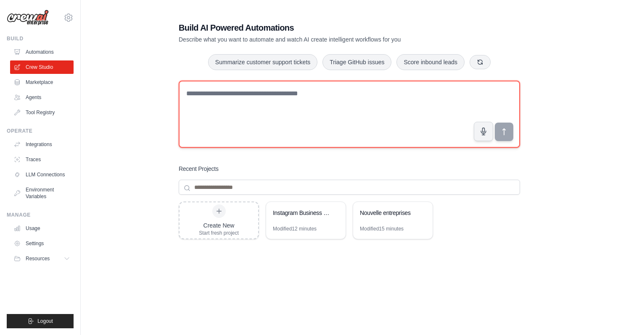
click at [272, 118] on textarea at bounding box center [349, 114] width 341 height 67
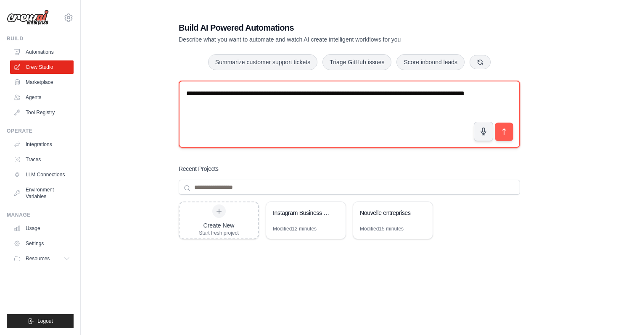
click at [369, 93] on textarea "**********" at bounding box center [349, 114] width 341 height 67
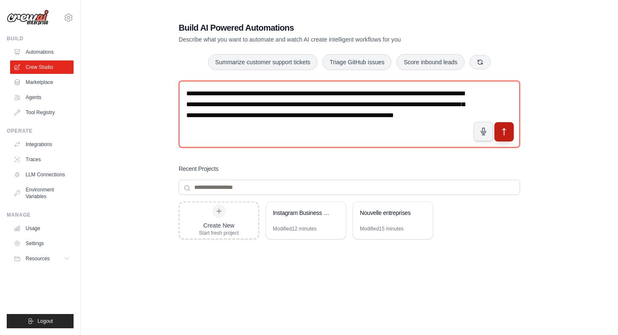
type textarea "**********"
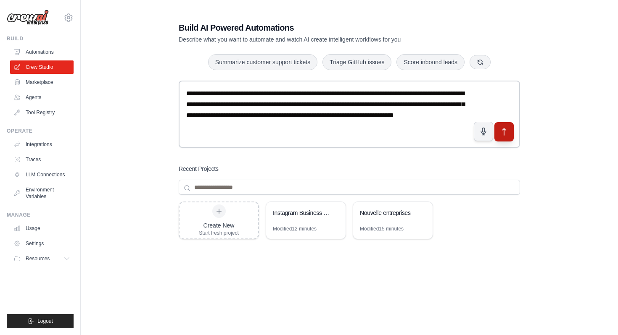
click at [507, 128] on icon "submit" at bounding box center [504, 132] width 9 height 9
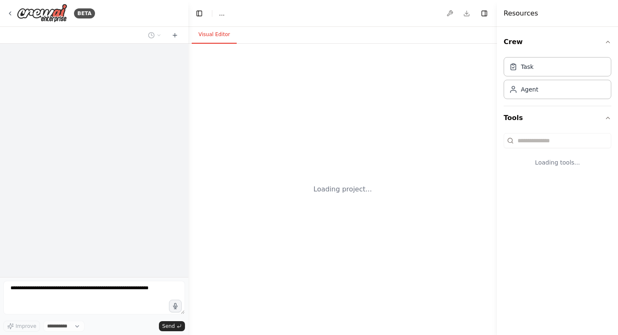
select select "****"
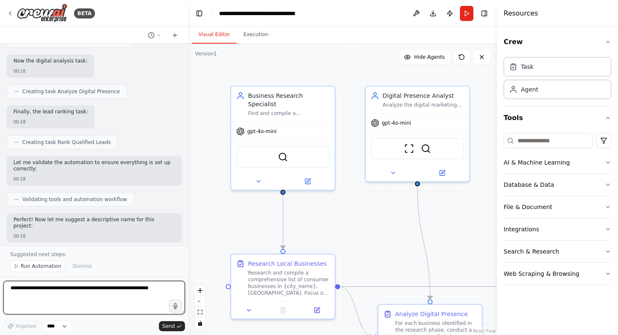
scroll to position [795, 0]
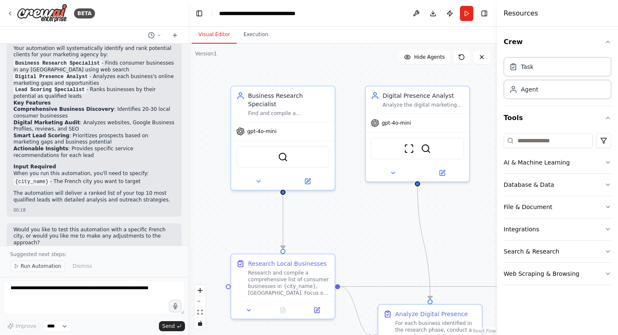
click at [48, 266] on span "Run Automation" at bounding box center [41, 266] width 41 height 7
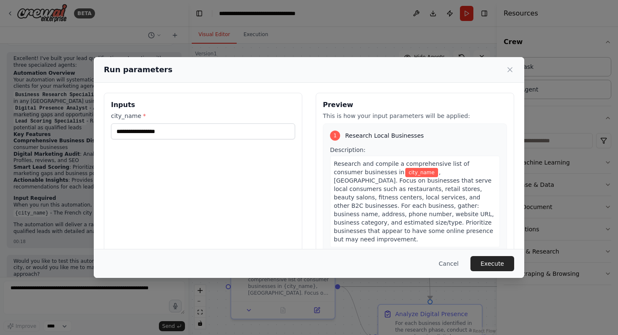
click at [165, 143] on div "Inputs city_name *" at bounding box center [203, 192] width 198 height 199
click at [165, 136] on input "city_name *" at bounding box center [203, 132] width 184 height 16
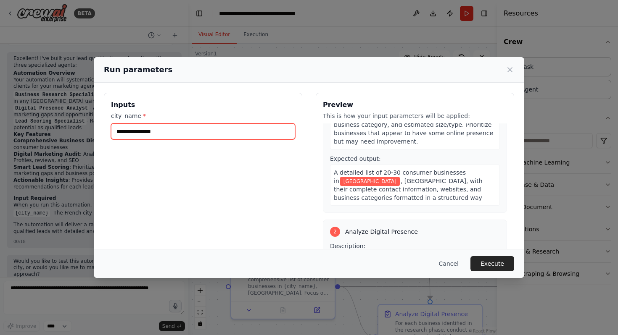
scroll to position [102, 0]
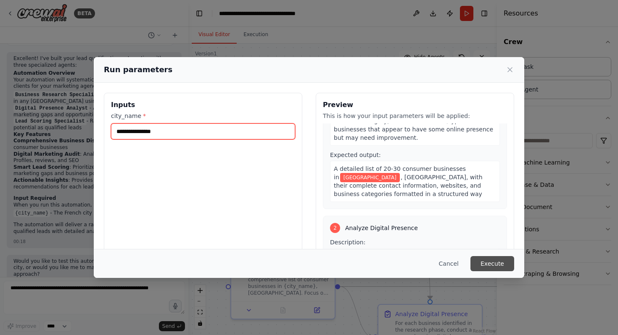
type input "**********"
click at [488, 266] on button "Execute" at bounding box center [492, 263] width 44 height 15
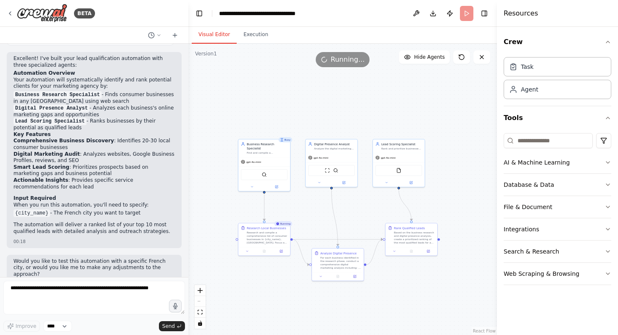
drag, startPoint x: 336, startPoint y: 230, endPoint x: 295, endPoint y: 212, distance: 44.6
click at [295, 212] on div ".deletable-edge-delete-btn { width: 20px; height: 20px; border: 0px solid #ffff…" at bounding box center [342, 190] width 309 height 292
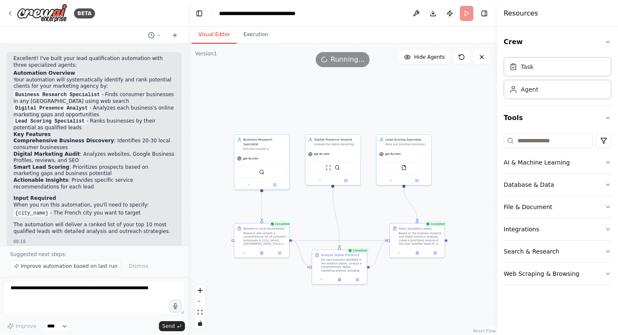
scroll to position [795, 0]
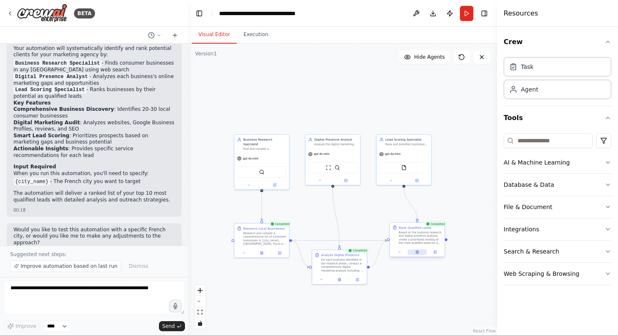
click at [417, 251] on icon at bounding box center [417, 252] width 3 height 3
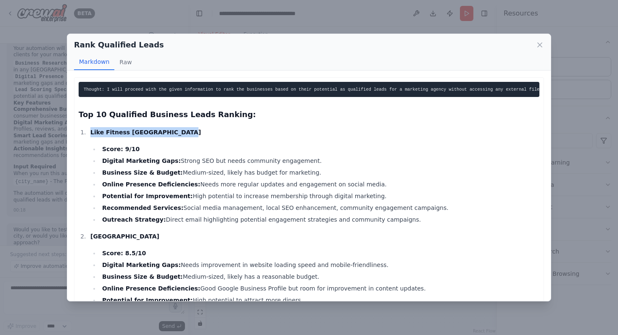
drag, startPoint x: 186, startPoint y: 135, endPoint x: 90, endPoint y: 133, distance: 96.3
click at [90, 133] on li "Like Fitness Clermont-Ferrand Score: 9/10 Digital Marketing Gaps: Strong SEO bu…" at bounding box center [313, 176] width 451 height 98
copy strong "Like Fitness Clermont-Ferrand"
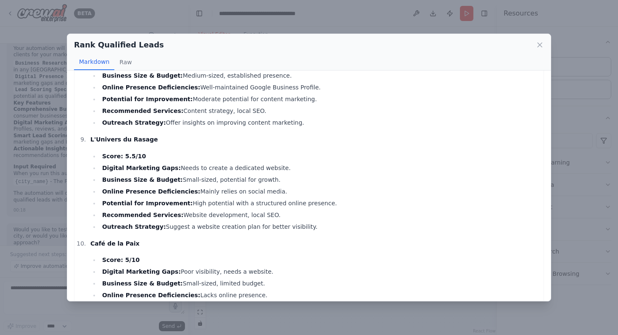
scroll to position [930, 0]
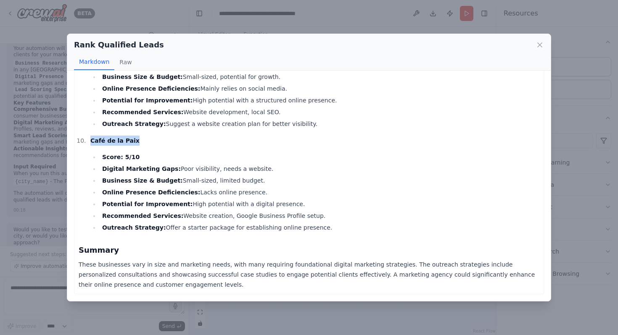
drag, startPoint x: 145, startPoint y: 140, endPoint x: 92, endPoint y: 140, distance: 53.4
click at [92, 140] on p "Café de la Paix" at bounding box center [314, 141] width 449 height 10
copy strong "Café de la Paix"
click at [536, 48] on icon at bounding box center [540, 45] width 8 height 8
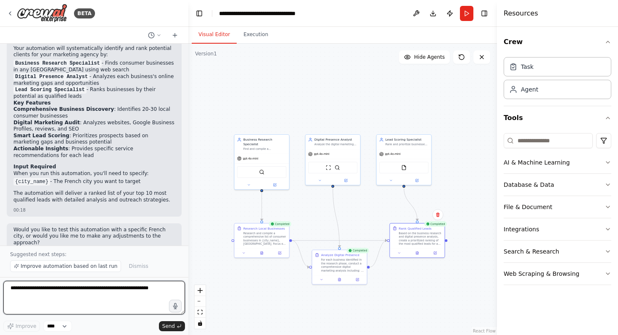
click at [116, 294] on textarea at bounding box center [94, 298] width 182 height 34
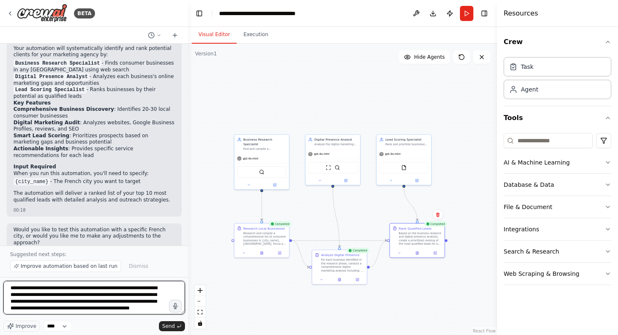
scroll to position [4, 0]
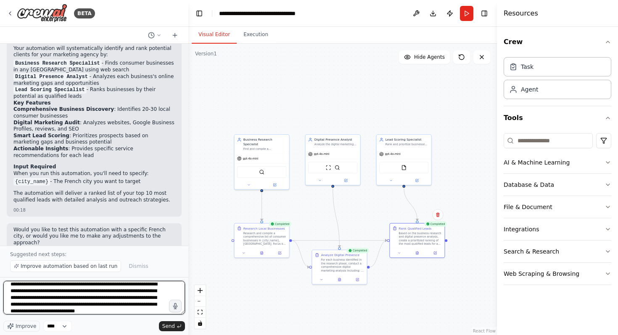
type textarea "**********"
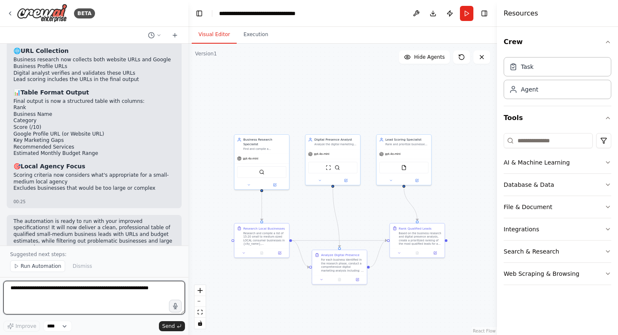
scroll to position [1518, 0]
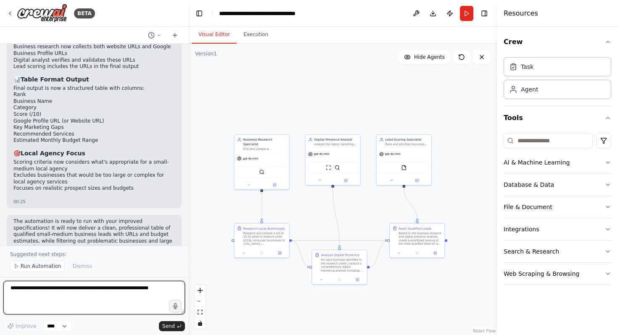
click at [73, 300] on textarea at bounding box center [94, 298] width 182 height 34
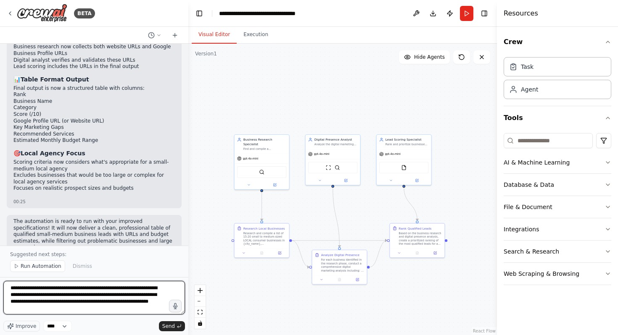
type textarea "**********"
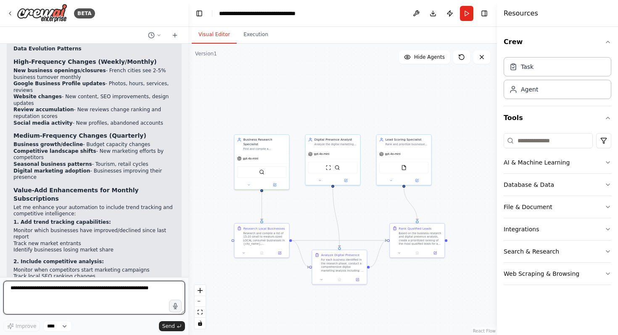
scroll to position [1952, 0]
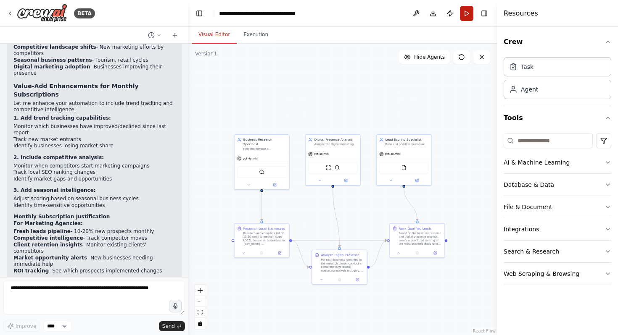
click at [470, 13] on button "Run" at bounding box center [466, 13] width 13 height 15
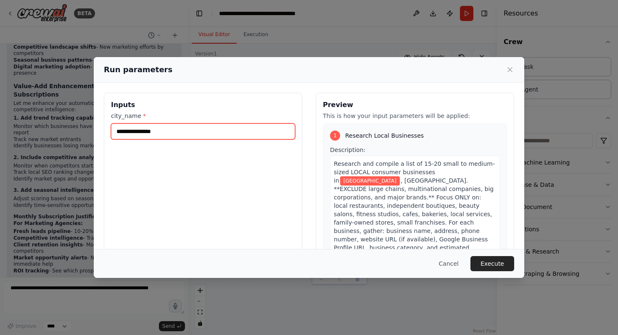
drag, startPoint x: 205, startPoint y: 132, endPoint x: 50, endPoint y: 125, distance: 154.8
click at [50, 125] on div "**********" at bounding box center [309, 167] width 618 height 335
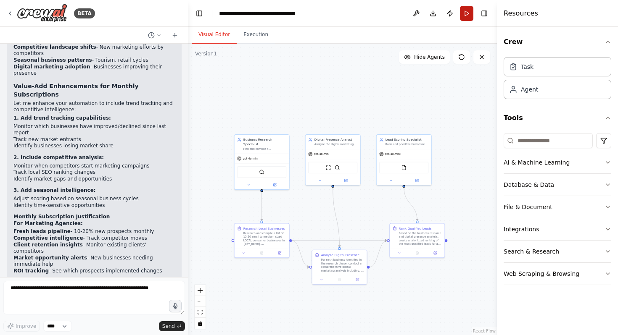
click at [467, 8] on button "Run" at bounding box center [466, 13] width 13 height 15
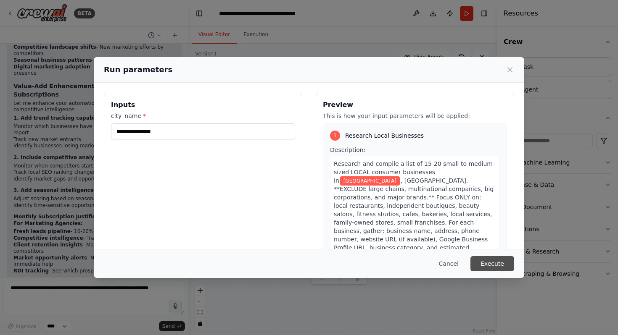
click at [493, 260] on button "Execute" at bounding box center [492, 263] width 44 height 15
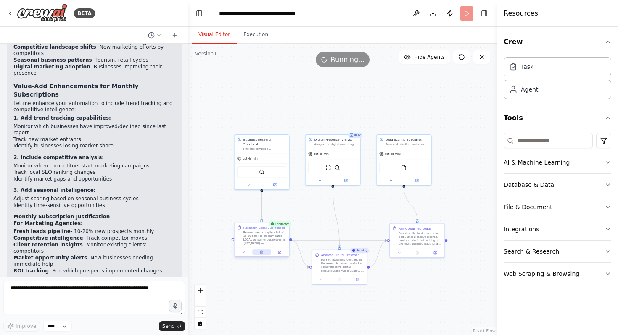
click at [263, 253] on icon at bounding box center [262, 252] width 3 height 3
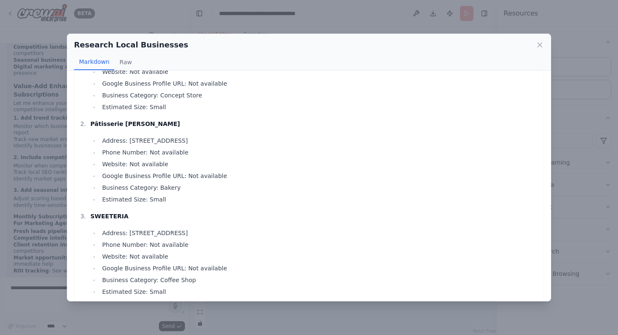
scroll to position [89, 0]
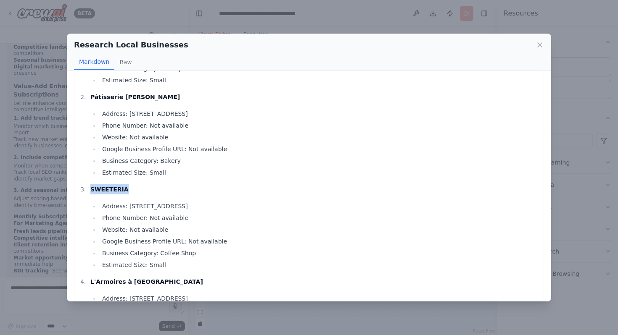
drag, startPoint x: 130, startPoint y: 189, endPoint x: 90, endPoint y: 189, distance: 39.5
click at [90, 189] on p "SWEETERIA" at bounding box center [314, 190] width 449 height 10
copy strong "SWEETERIA"
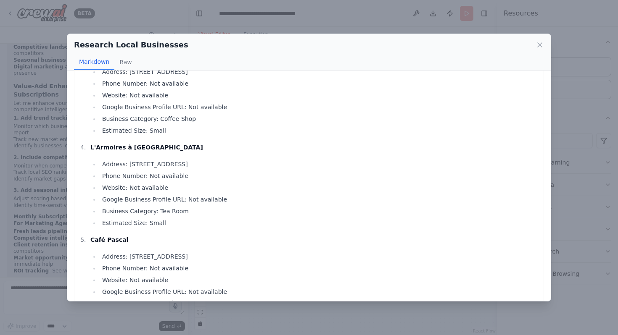
click at [59, 108] on div "Research Local Businesses Markdown Raw Javotine Address: 9 Rue du 11 Novembre, …" at bounding box center [309, 167] width 618 height 335
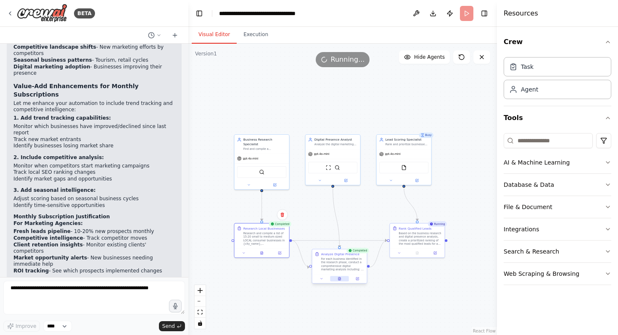
click at [340, 279] on icon at bounding box center [339, 278] width 3 height 3
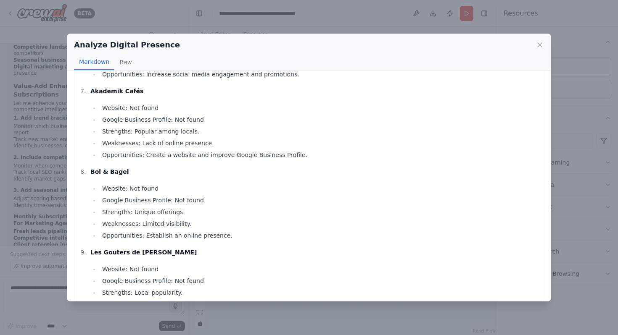
scroll to position [534, 0]
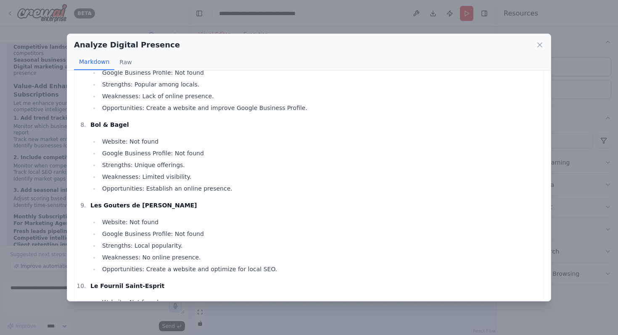
click at [24, 178] on div "Analyze Digital Presence Markdown Raw Javotine Website: https://www.javotine.fr…" at bounding box center [309, 167] width 618 height 335
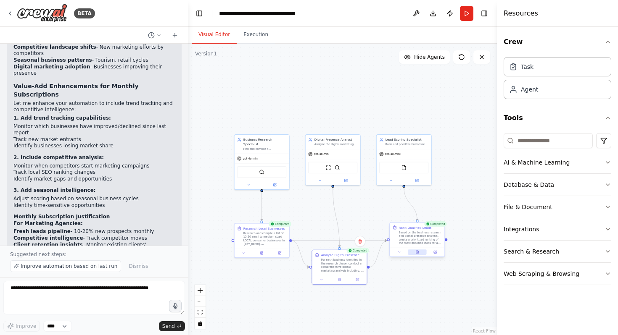
click at [417, 255] on button at bounding box center [417, 252] width 19 height 5
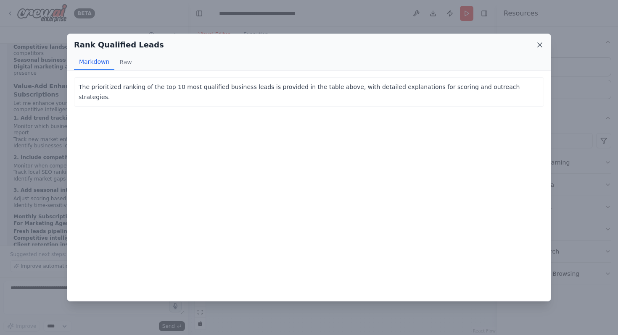
click at [541, 46] on icon at bounding box center [540, 45] width 4 height 4
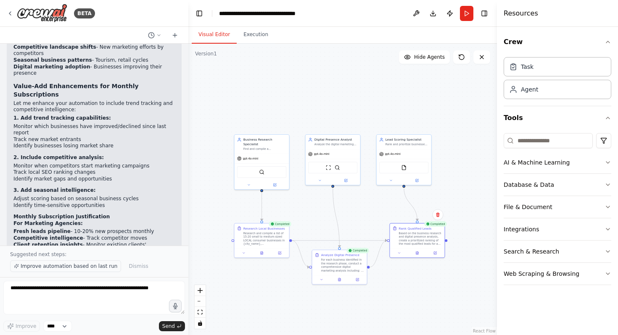
click at [87, 266] on span "Improve automation based on last run" at bounding box center [69, 266] width 97 height 7
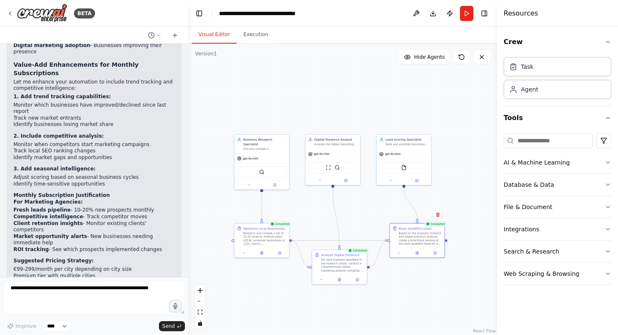
scroll to position [2016, 0]
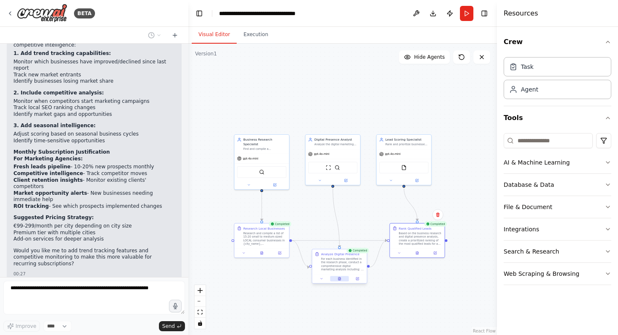
click at [341, 282] on button at bounding box center [339, 279] width 19 height 5
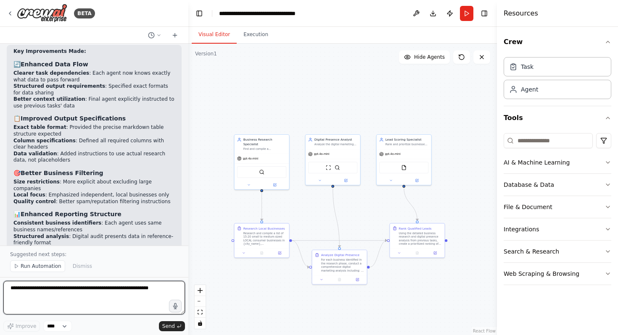
scroll to position [2593, 0]
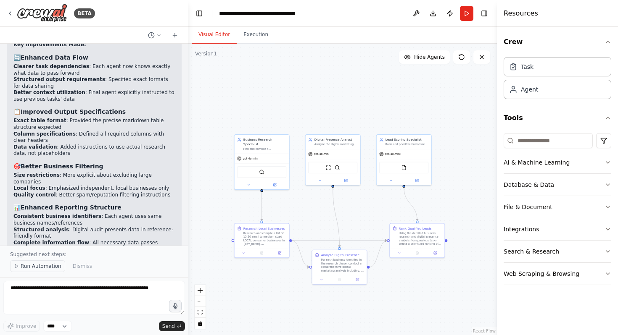
click at [50, 266] on span "Run Automation" at bounding box center [41, 266] width 41 height 7
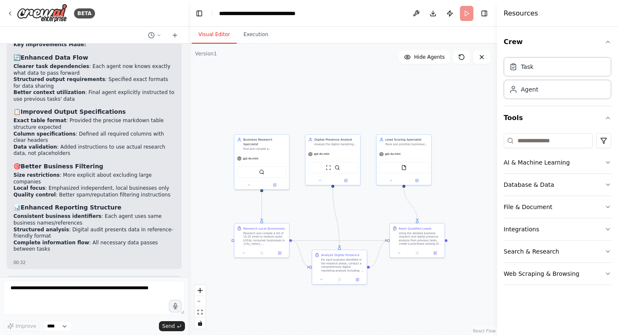
scroll to position [2562, 0]
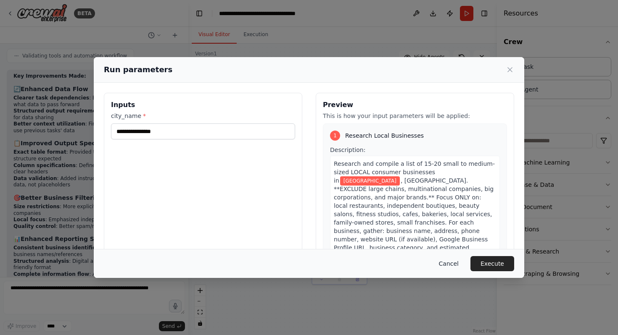
click at [455, 263] on button "Cancel" at bounding box center [448, 263] width 33 height 15
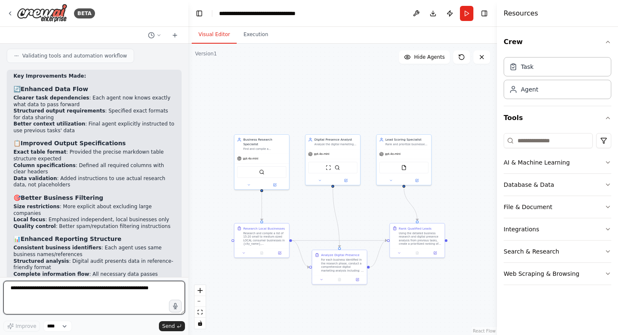
click at [58, 295] on textarea at bounding box center [94, 298] width 182 height 34
type textarea "**********"
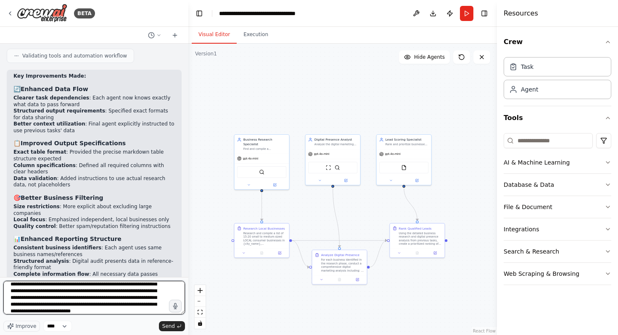
scroll to position [44, 0]
type textarea "**********"
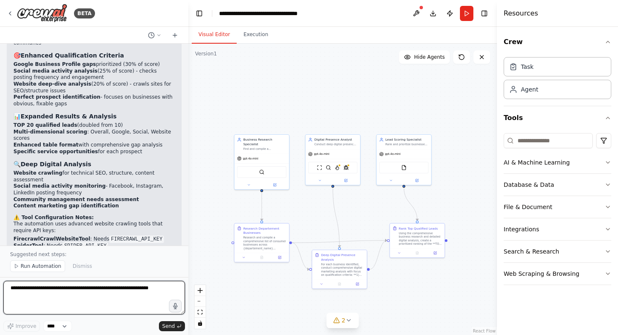
scroll to position [3511, 0]
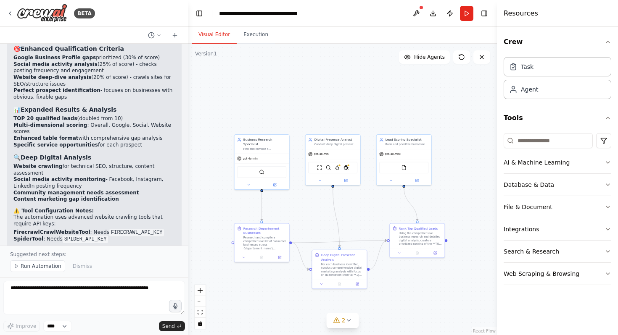
click at [31, 259] on div "Suggested next steps: Run Automation Dismiss" at bounding box center [94, 262] width 188 height 32
click at [32, 269] on span "Run Automation" at bounding box center [41, 266] width 41 height 7
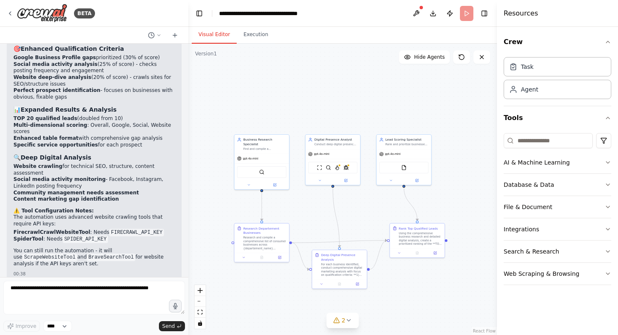
scroll to position [3479, 0]
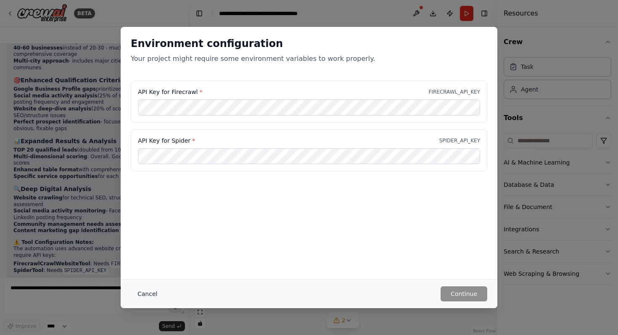
click at [145, 295] on button "Cancel" at bounding box center [147, 294] width 33 height 15
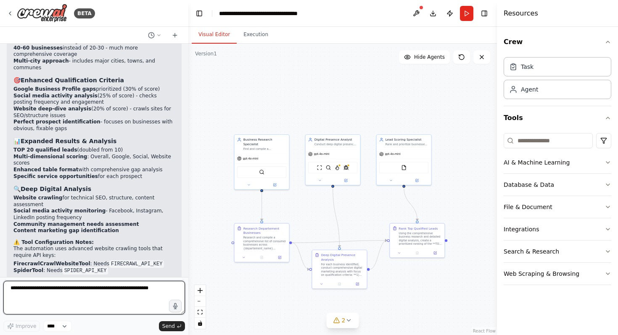
click at [116, 289] on textarea at bounding box center [94, 298] width 182 height 34
type textarea "**********"
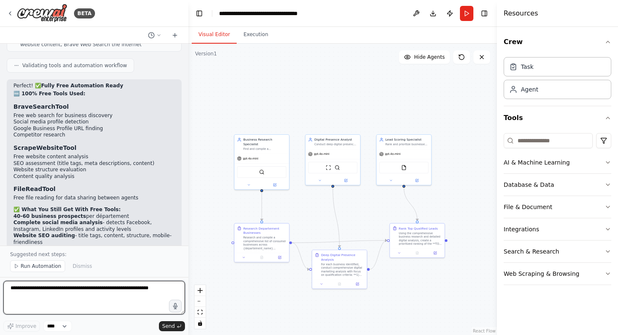
scroll to position [3947, 0]
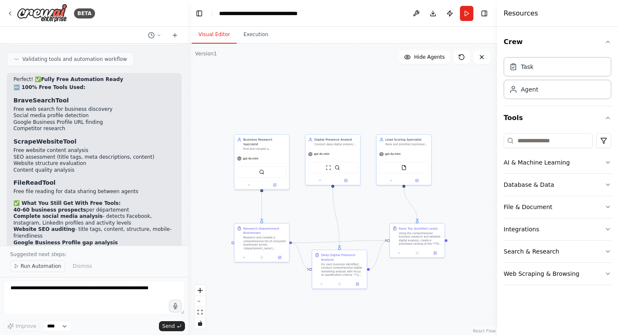
click at [44, 265] on span "Run Automation" at bounding box center [41, 266] width 41 height 7
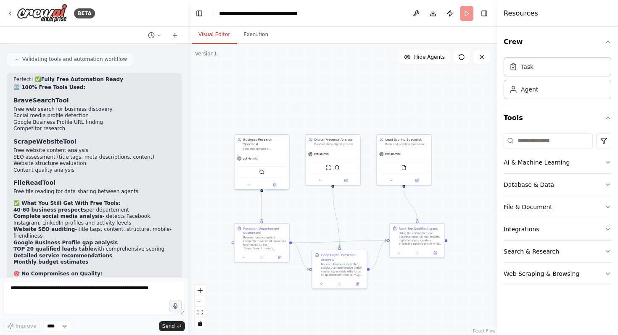
scroll to position [3915, 0]
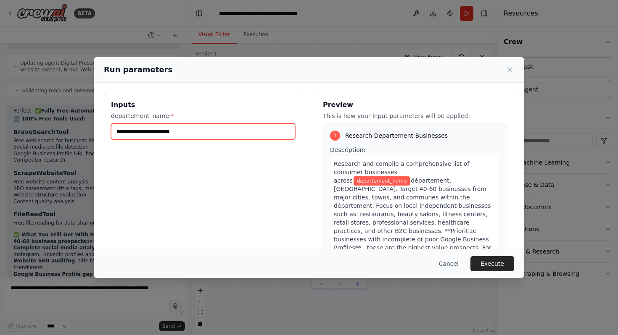
click at [164, 133] on input "departement_name *" at bounding box center [203, 132] width 184 height 16
type input "**********"
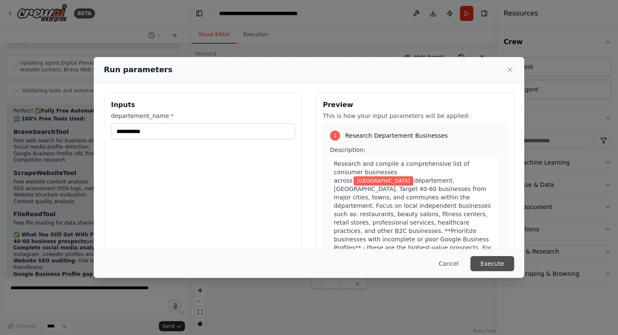
click at [502, 262] on button "Execute" at bounding box center [492, 263] width 44 height 15
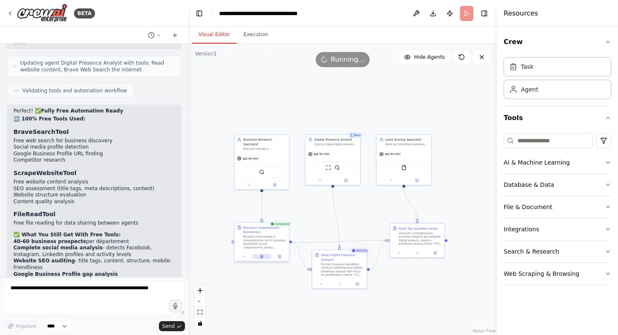
click at [261, 259] on button at bounding box center [261, 256] width 19 height 5
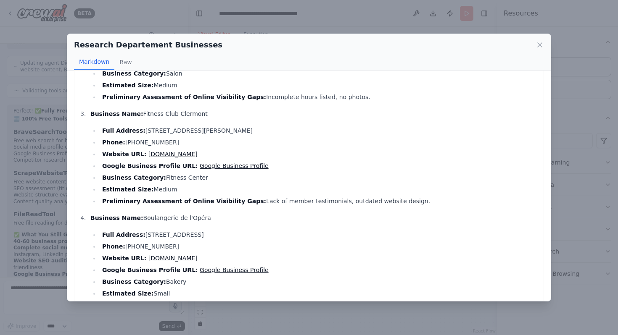
scroll to position [0, 0]
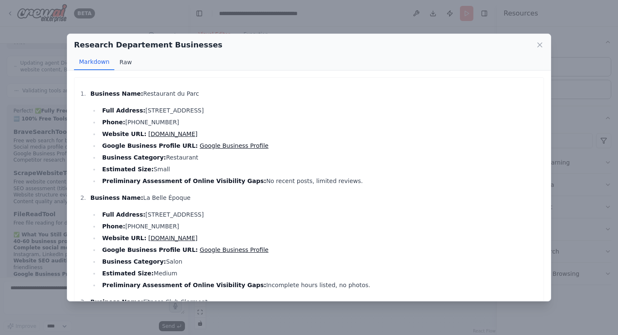
click at [123, 60] on button "Raw" at bounding box center [125, 62] width 22 height 16
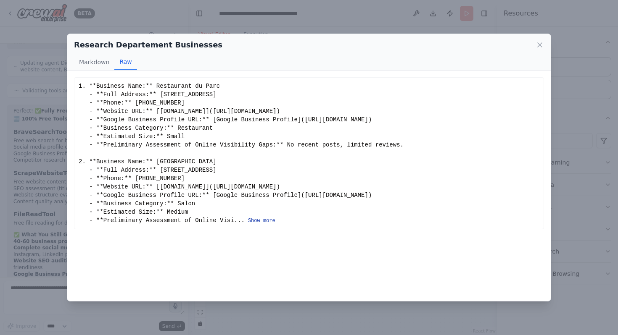
click at [262, 218] on button "Show more" at bounding box center [261, 221] width 27 height 7
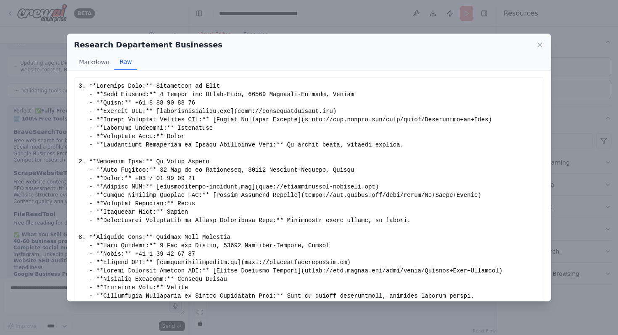
scroll to position [573, 0]
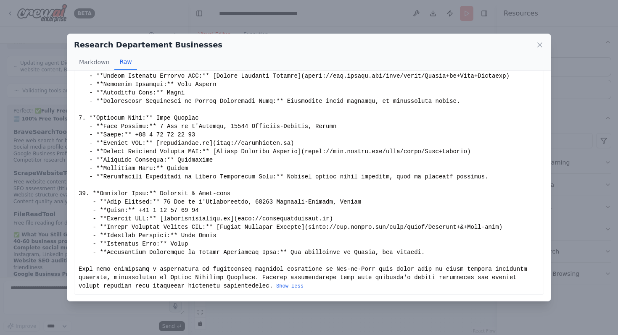
click at [25, 176] on div "Research Departement Businesses Markdown Raw Business Name: Restaurant du Parc …" at bounding box center [309, 167] width 618 height 335
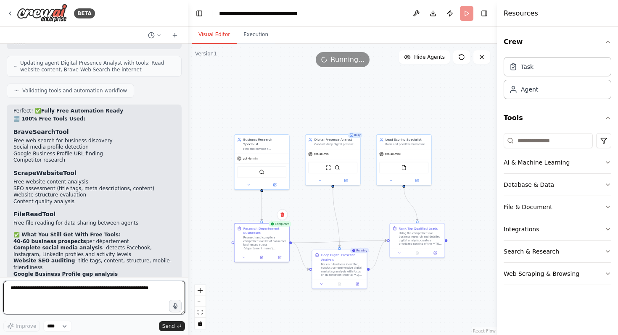
click at [79, 297] on textarea at bounding box center [94, 298] width 182 height 34
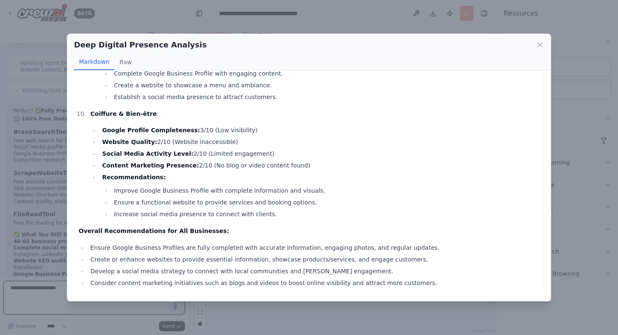
scroll to position [976, 0]
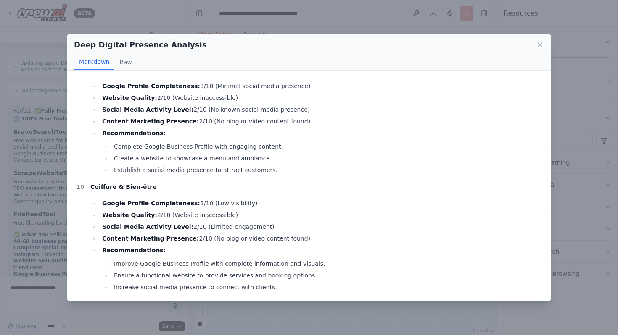
click at [49, 172] on div "Deep Digital Presence Analysis Markdown Raw Digital Audit Report Restaurant du …" at bounding box center [309, 167] width 618 height 335
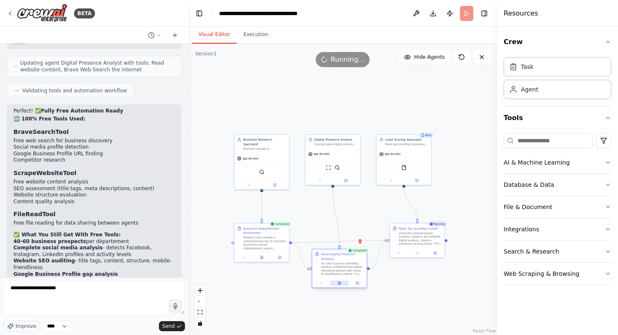
click at [339, 281] on button at bounding box center [339, 283] width 19 height 5
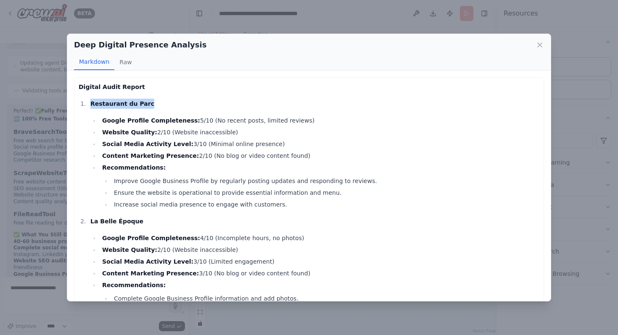
drag, startPoint x: 151, startPoint y: 103, endPoint x: 89, endPoint y: 101, distance: 62.2
click at [89, 101] on li "Restaurant du Parc Google Profile Completeness: 5/10 (No recent posts, limited …" at bounding box center [313, 154] width 451 height 111
copy strong "Restaurant du Parc"
click at [149, 11] on div "Deep Digital Presence Analysis Markdown Raw Digital Audit Report Restaurant du …" at bounding box center [309, 167] width 618 height 335
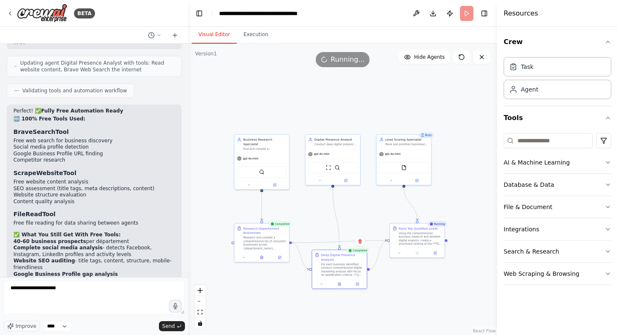
scroll to position [3947, 0]
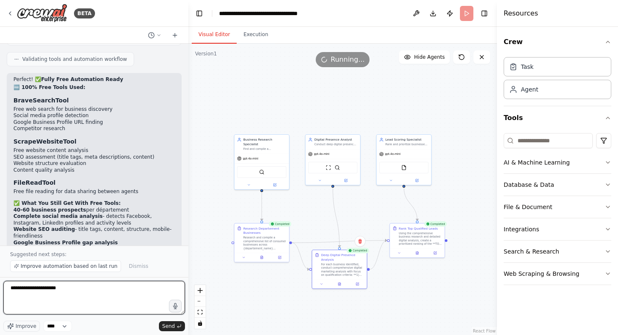
click at [91, 293] on textarea "**********" at bounding box center [94, 298] width 182 height 34
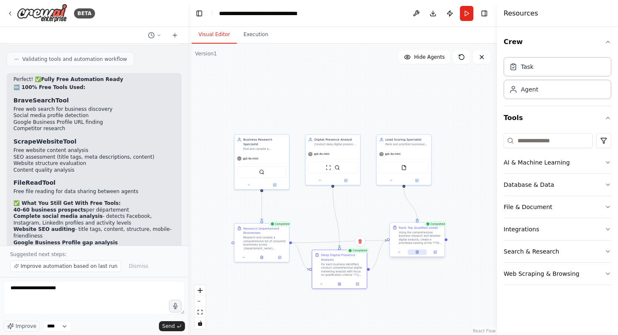
click at [419, 253] on button at bounding box center [417, 252] width 19 height 5
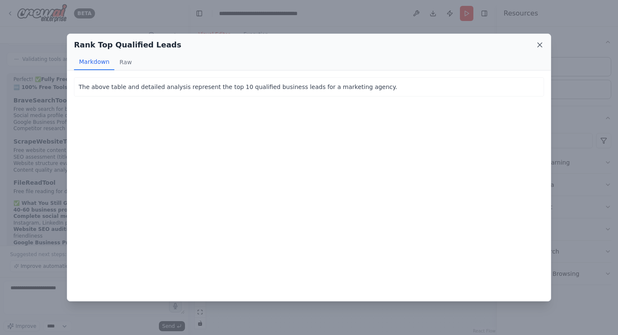
click at [543, 43] on icon at bounding box center [540, 45] width 8 height 8
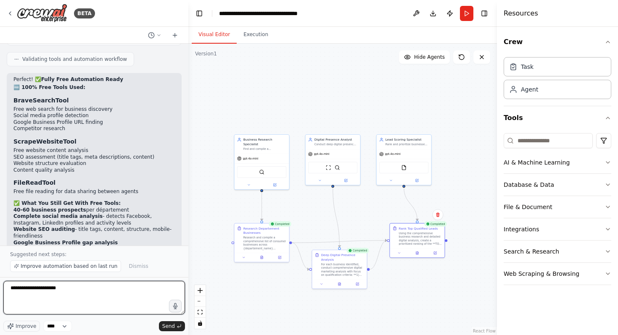
click at [81, 290] on textarea "**********" at bounding box center [94, 298] width 182 height 34
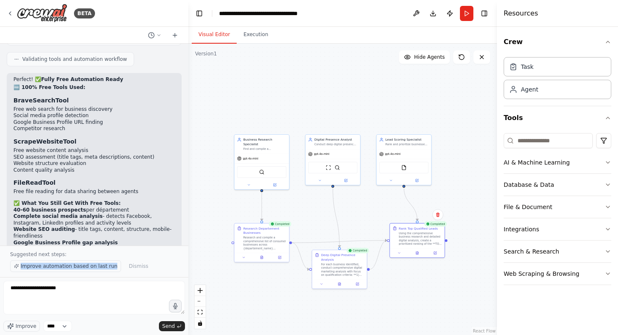
drag, startPoint x: 117, startPoint y: 268, endPoint x: 18, endPoint y: 266, distance: 98.4
click at [18, 266] on div "Improve automation based on last run Dismiss" at bounding box center [94, 267] width 168 height 12
copy span "Improve automation based on last run"
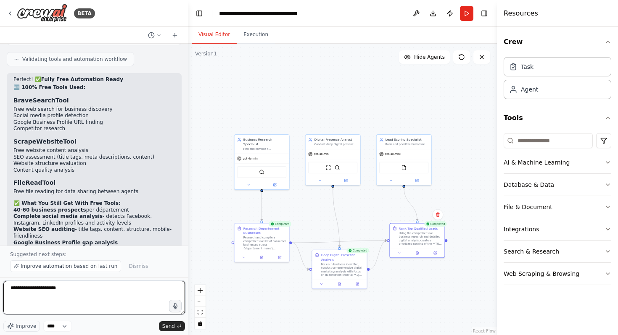
click at [13, 293] on textarea "**********" at bounding box center [94, 298] width 182 height 34
paste textarea "**********"
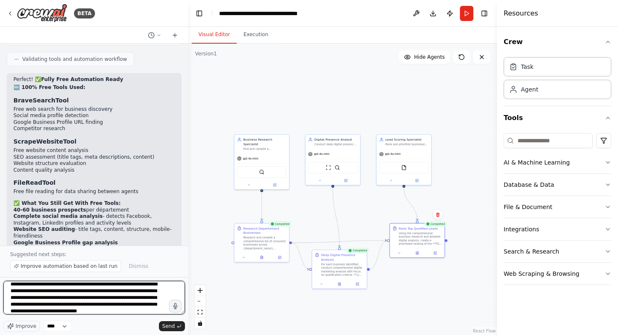
scroll to position [24, 0]
type textarea "**********"
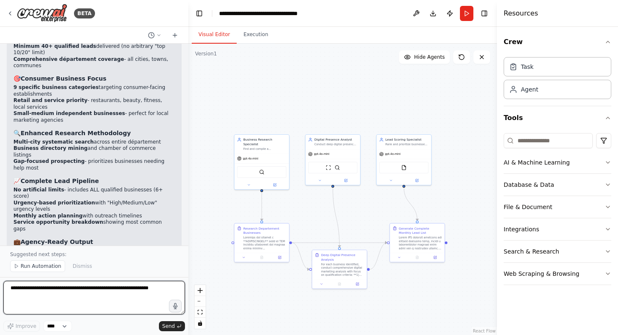
scroll to position [4607, 0]
click at [44, 268] on span "Run Automation" at bounding box center [41, 266] width 41 height 7
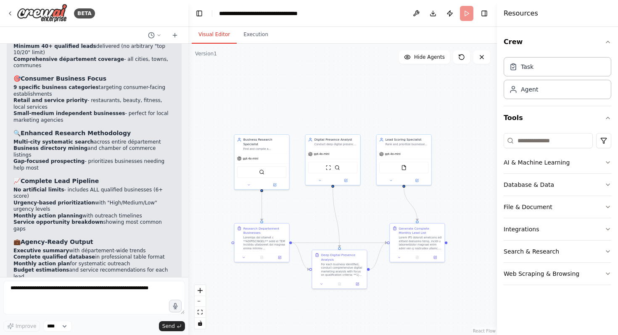
scroll to position [4575, 0]
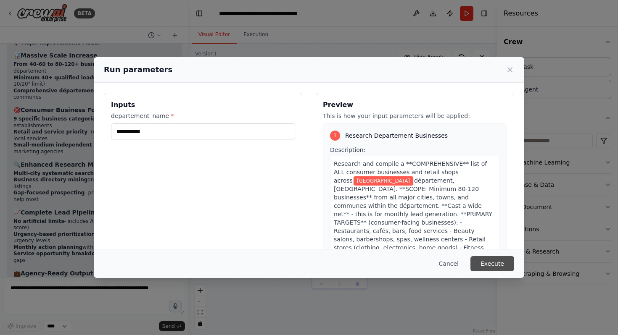
click at [492, 260] on button "Execute" at bounding box center [492, 263] width 44 height 15
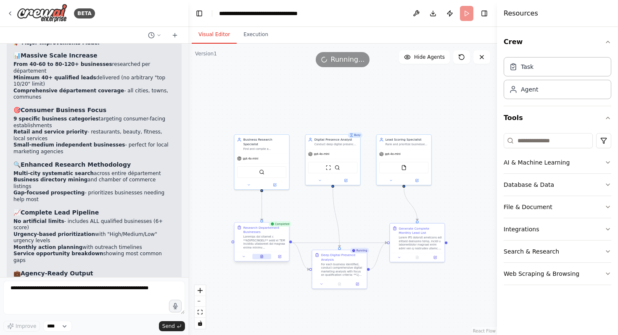
click at [263, 257] on icon at bounding box center [262, 257] width 3 height 3
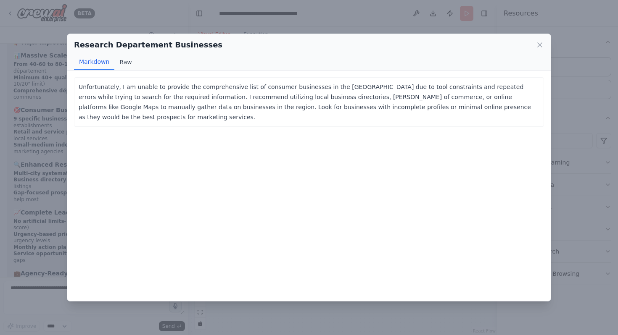
click at [124, 67] on button "Raw" at bounding box center [125, 62] width 22 height 16
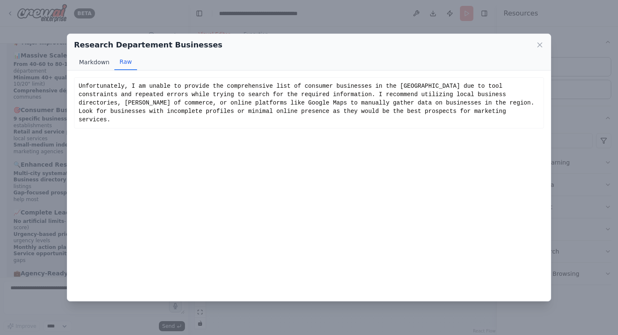
click at [93, 60] on button "Markdown" at bounding box center [94, 62] width 40 height 16
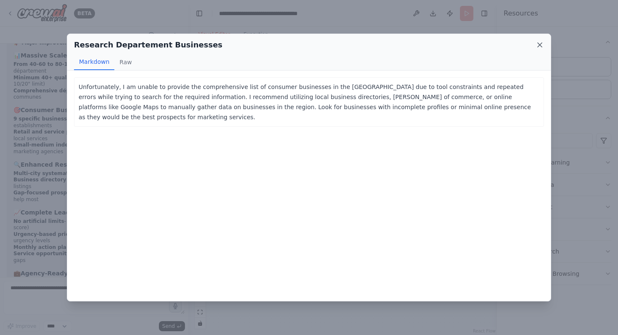
click at [537, 45] on icon at bounding box center [540, 45] width 8 height 8
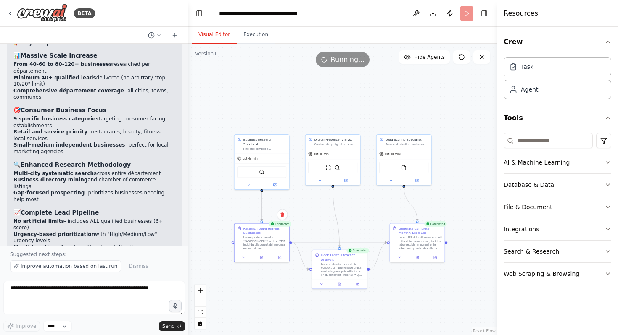
scroll to position [4607, 0]
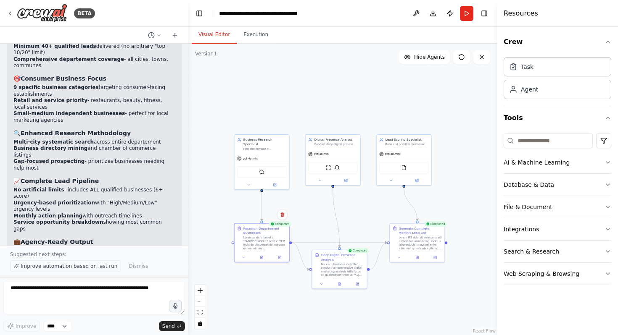
click at [56, 268] on span "Improve automation based on last run" at bounding box center [69, 266] width 97 height 7
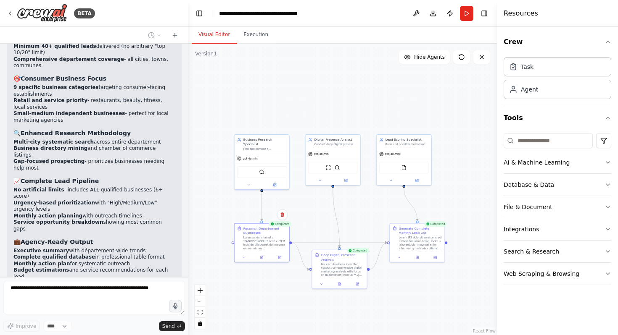
scroll to position [4640, 0]
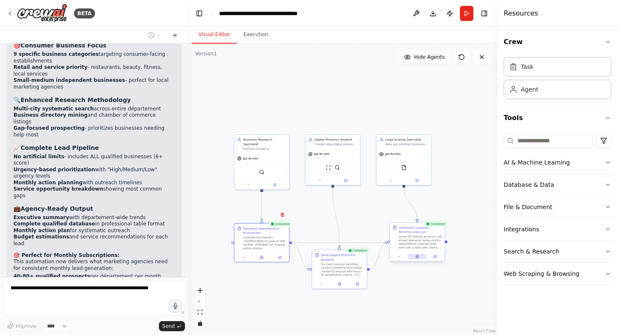
click at [422, 259] on button at bounding box center [417, 256] width 19 height 5
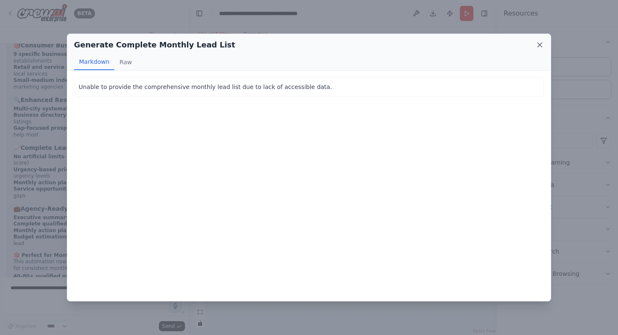
click at [538, 43] on icon at bounding box center [540, 45] width 4 height 4
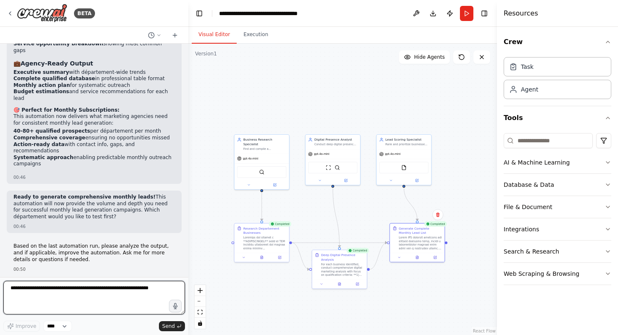
scroll to position [4880, 0]
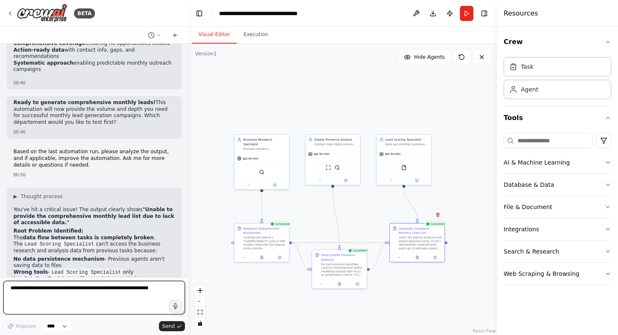
click at [129, 286] on textarea at bounding box center [94, 298] width 182 height 34
type textarea "**********"
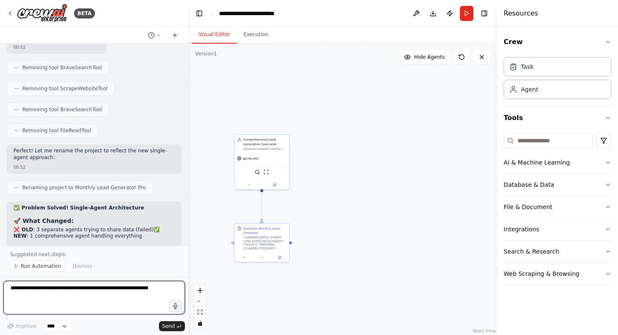
scroll to position [5743, 0]
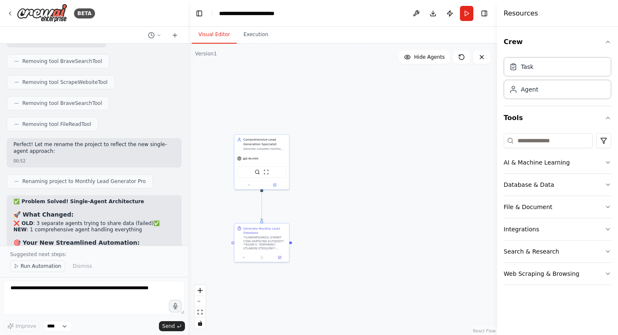
click at [44, 267] on span "Run Automation" at bounding box center [41, 266] width 41 height 7
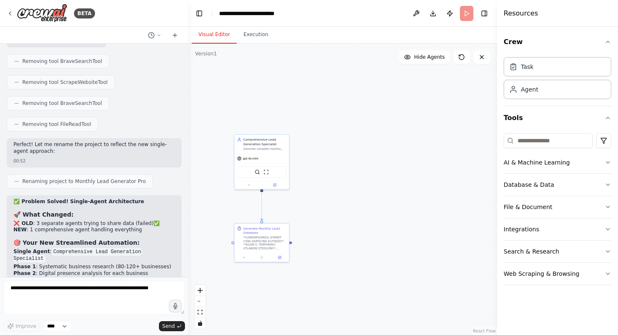
scroll to position [5711, 0]
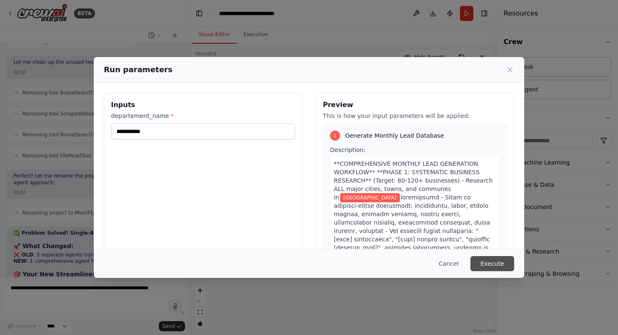
click at [506, 266] on button "Execute" at bounding box center [492, 263] width 44 height 15
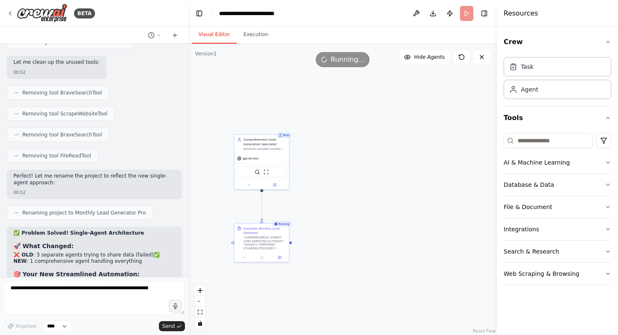
scroll to position [5743, 0]
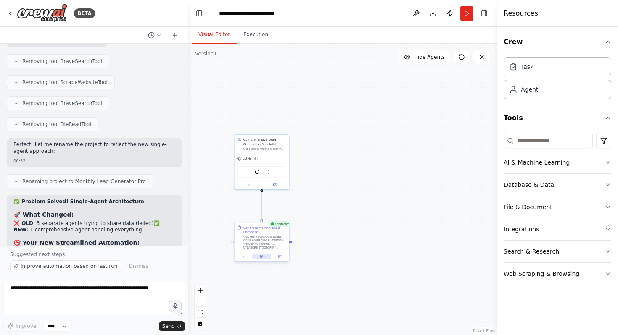
click at [262, 256] on icon at bounding box center [262, 256] width 1 height 1
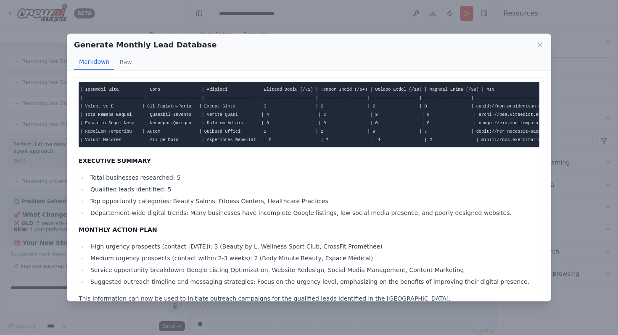
scroll to position [0, 0]
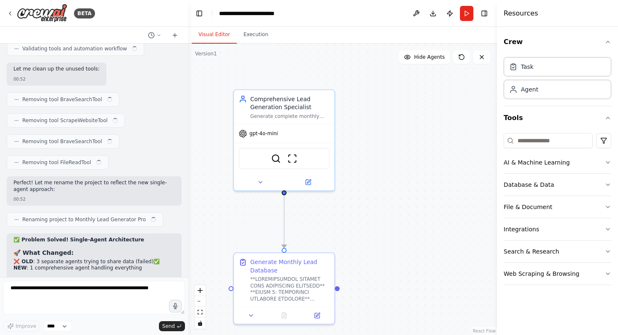
scroll to position [5711, 0]
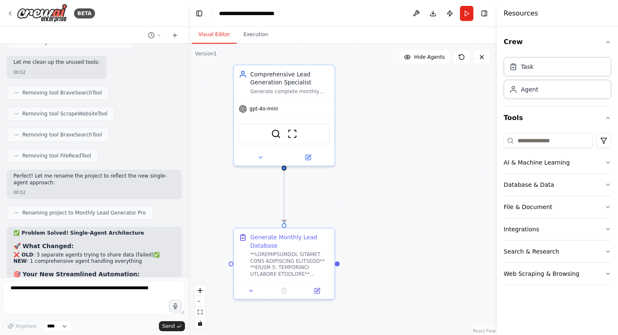
drag, startPoint x: 326, startPoint y: 227, endPoint x: 326, endPoint y: 201, distance: 25.2
click at [326, 201] on div ".deletable-edge-delete-btn { width: 20px; height: 20px; border: 0px solid #ffff…" at bounding box center [342, 190] width 309 height 292
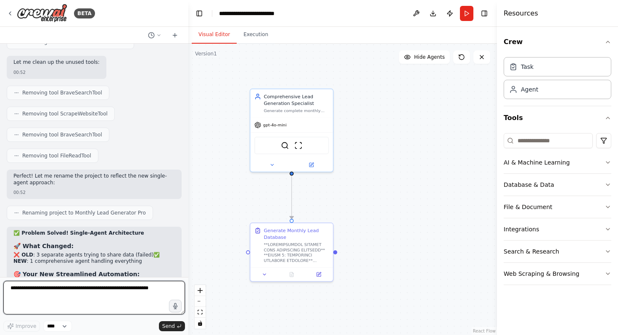
click at [144, 289] on textarea at bounding box center [94, 298] width 182 height 34
type textarea "**********"
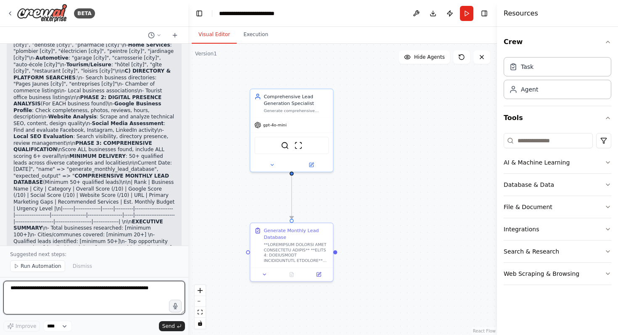
scroll to position [7243, 0]
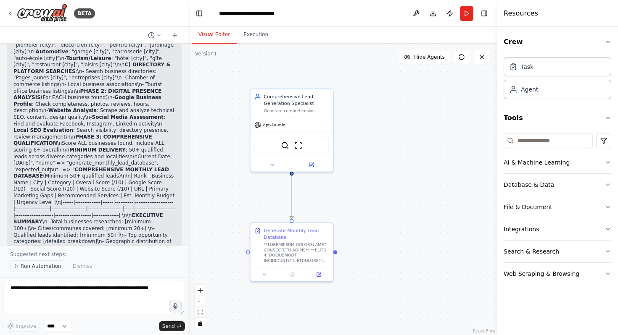
click at [49, 267] on span "Run Automation" at bounding box center [41, 266] width 41 height 7
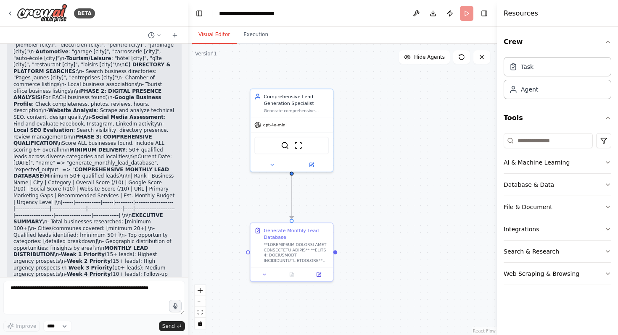
scroll to position [7212, 0]
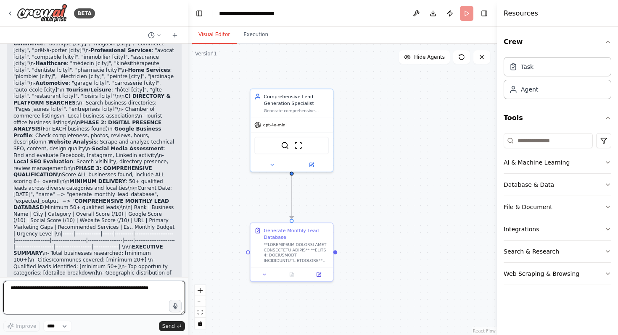
click at [60, 298] on textarea at bounding box center [94, 298] width 182 height 34
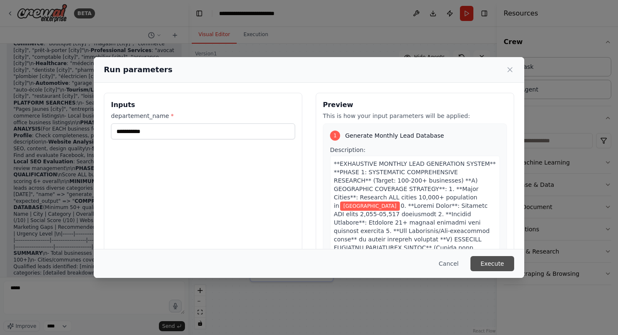
click at [495, 263] on button "Execute" at bounding box center [492, 263] width 44 height 15
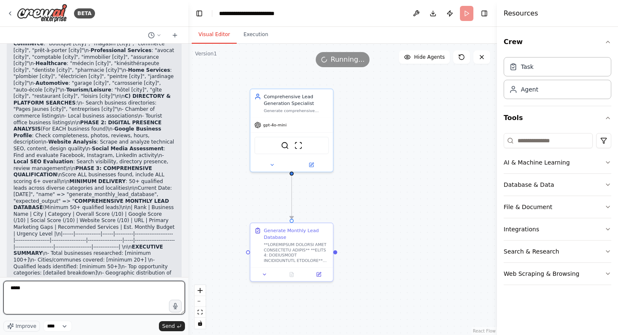
click at [102, 292] on textarea "*****" at bounding box center [94, 298] width 182 height 34
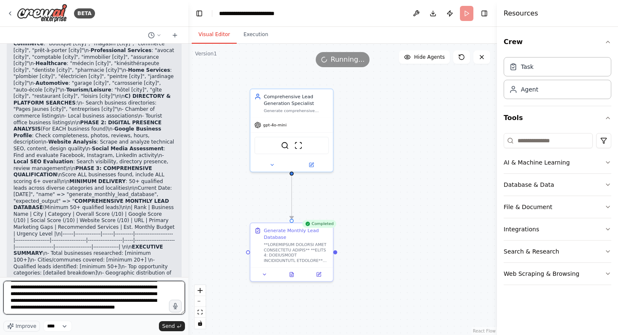
scroll to position [7243, 0]
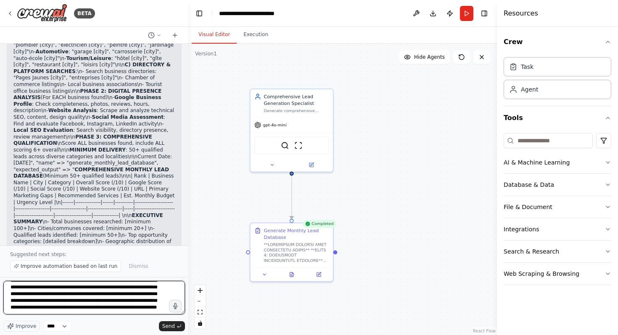
type textarea "**********"
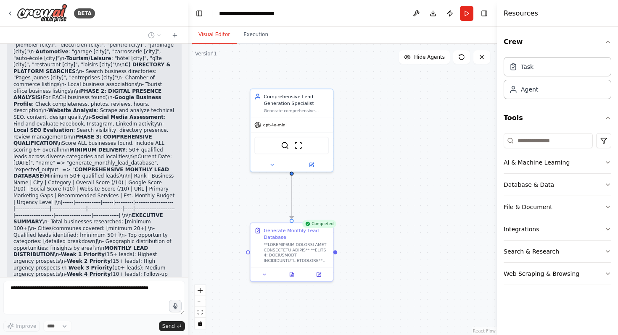
scroll to position [7302, 0]
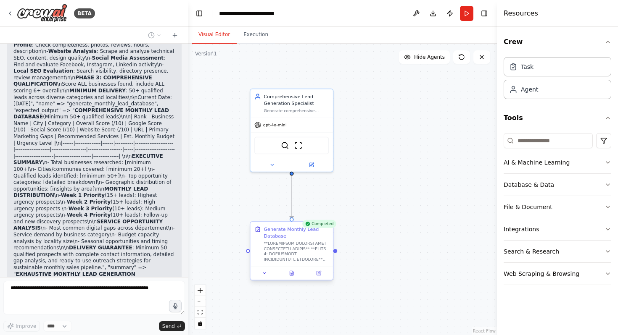
click at [290, 278] on div at bounding box center [292, 273] width 82 height 14
click at [293, 272] on icon at bounding box center [292, 271] width 1 height 1
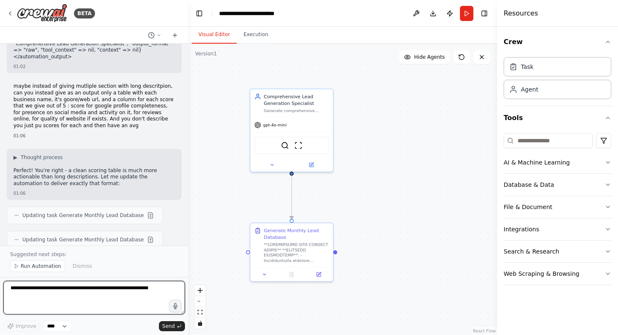
scroll to position [7686, 0]
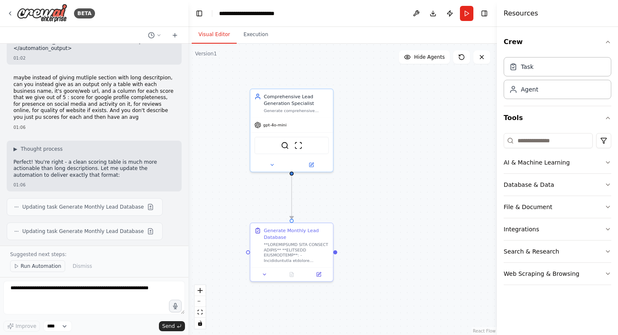
click at [44, 268] on span "Run Automation" at bounding box center [41, 266] width 41 height 7
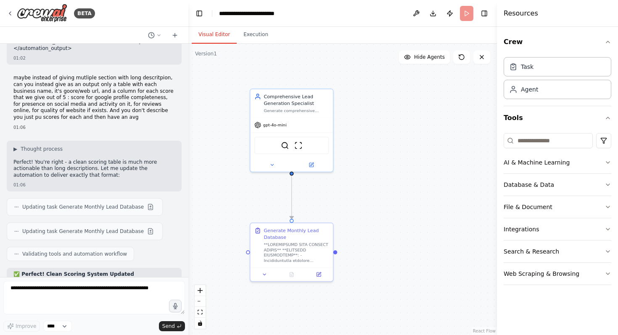
scroll to position [7654, 0]
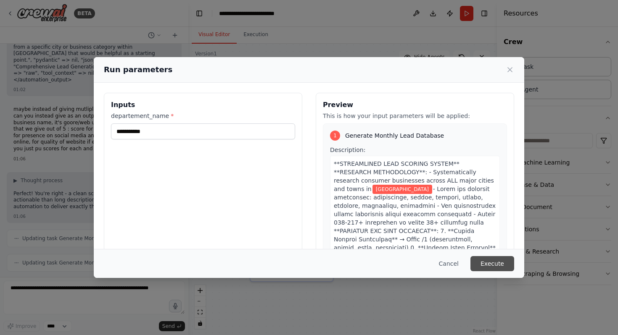
click at [491, 259] on button "Execute" at bounding box center [492, 263] width 44 height 15
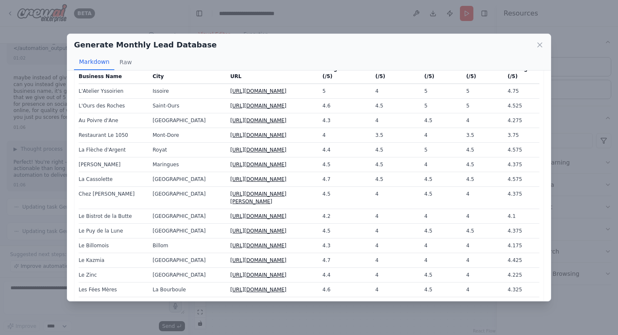
scroll to position [0, 0]
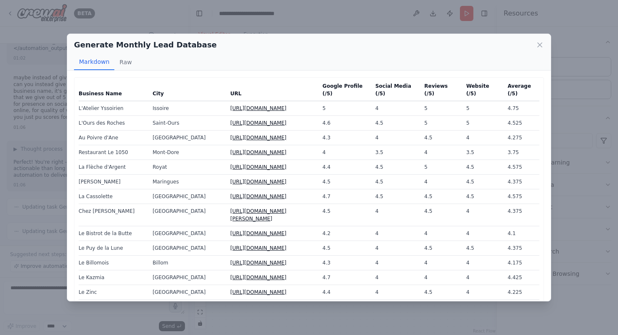
click at [243, 106] on link "http://www.atelier-yssoirien.com/" at bounding box center [258, 109] width 56 height 6
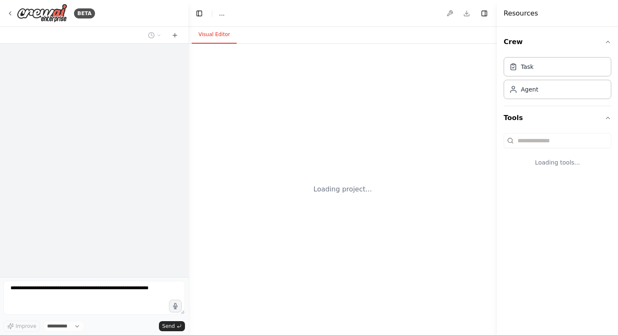
select select "****"
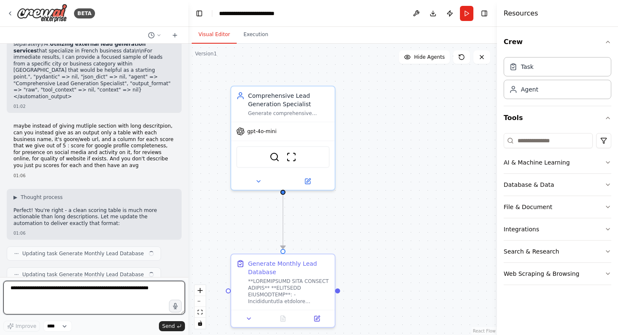
click at [140, 289] on textarea at bounding box center [94, 298] width 182 height 34
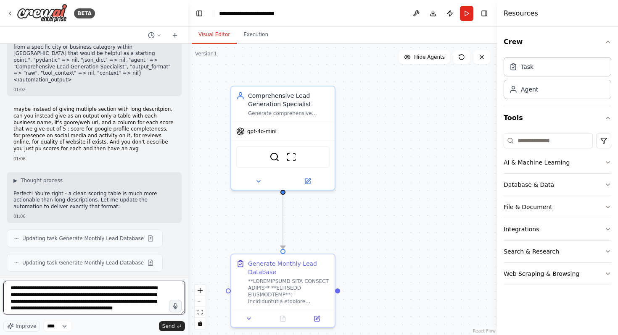
scroll to position [4, 0]
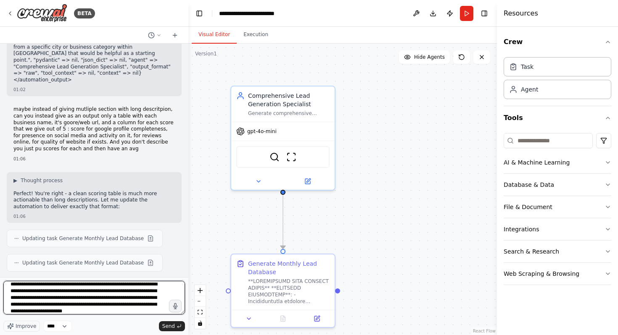
type textarea "**********"
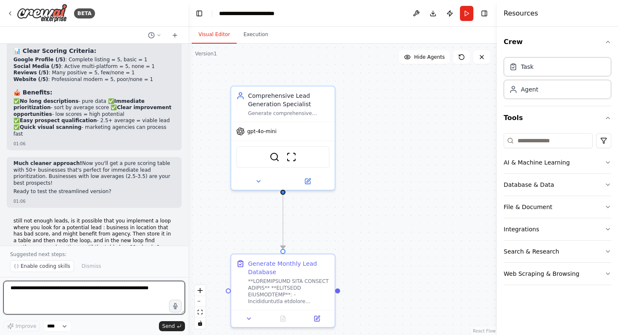
scroll to position [8005, 0]
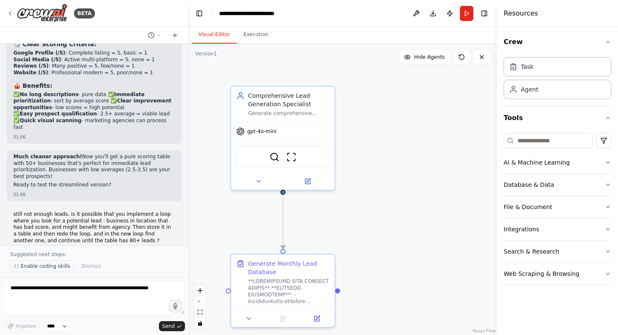
click at [47, 268] on span "Enable coding skills" at bounding box center [46, 266] width 50 height 7
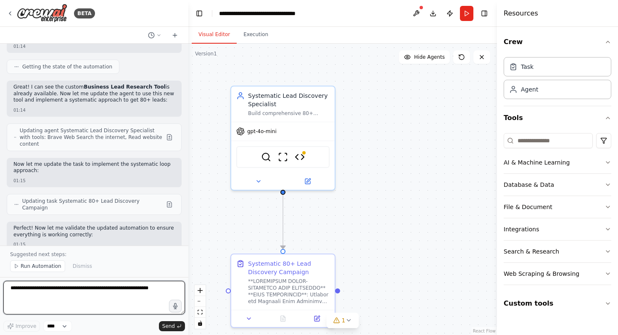
scroll to position [9684, 0]
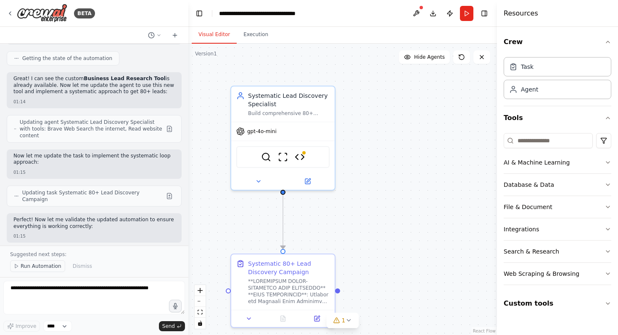
click at [50, 266] on span "Run Automation" at bounding box center [41, 266] width 41 height 7
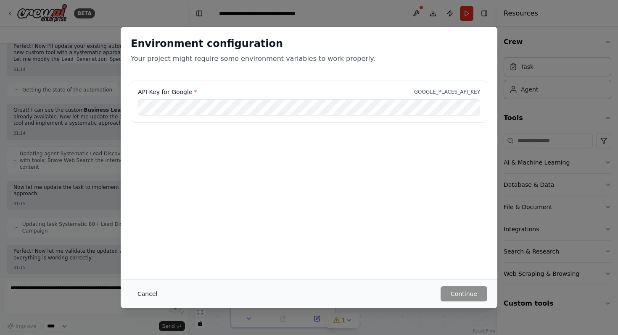
click at [154, 290] on button "Cancel" at bounding box center [147, 294] width 33 height 15
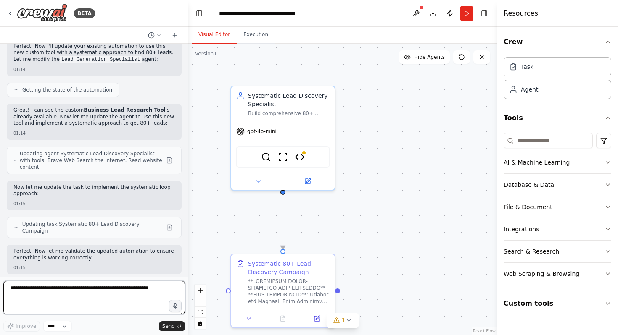
click at [129, 291] on textarea at bounding box center [94, 298] width 182 height 34
type textarea "**********"
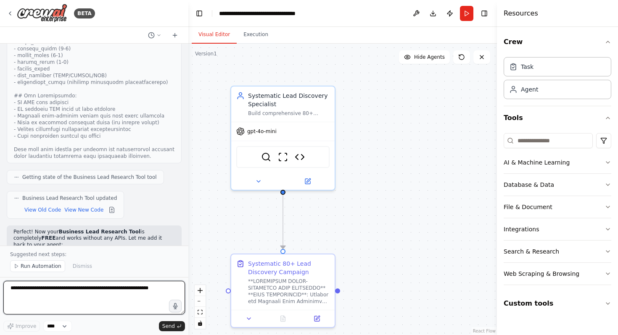
scroll to position [10780, 0]
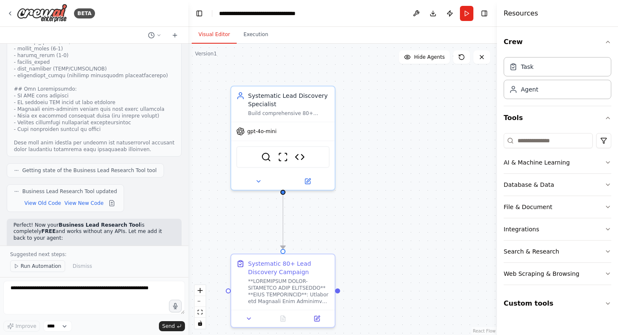
click at [42, 268] on span "Run Automation" at bounding box center [41, 266] width 41 height 7
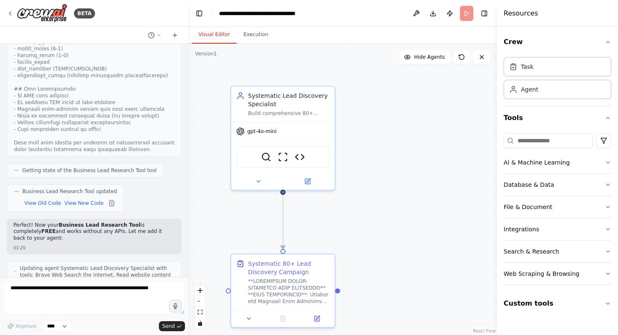
scroll to position [10749, 0]
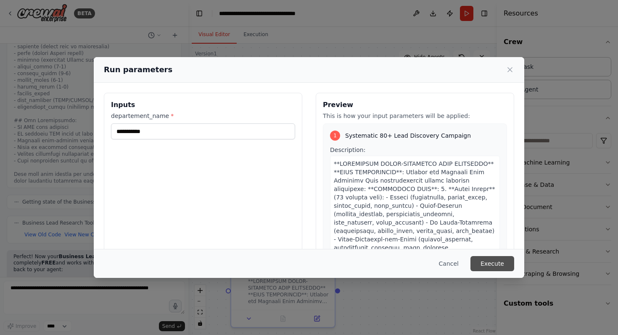
click at [488, 265] on button "Execute" at bounding box center [492, 263] width 44 height 15
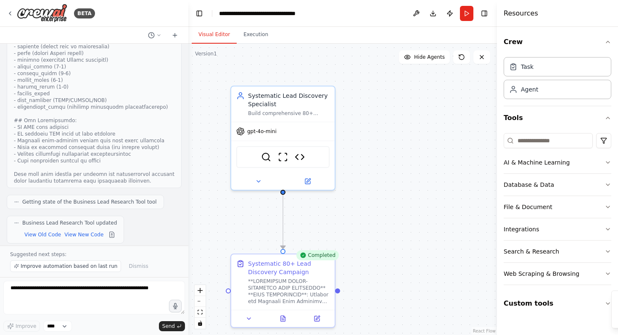
scroll to position [10780, 0]
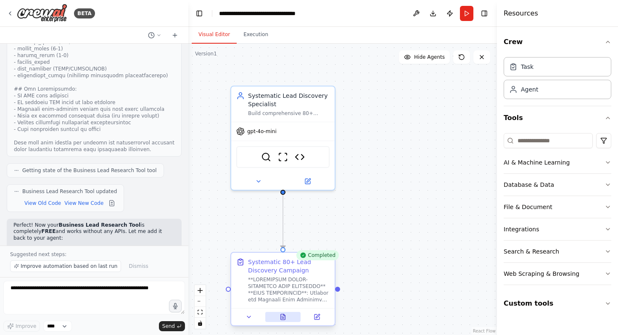
click at [283, 317] on icon at bounding box center [283, 316] width 5 height 5
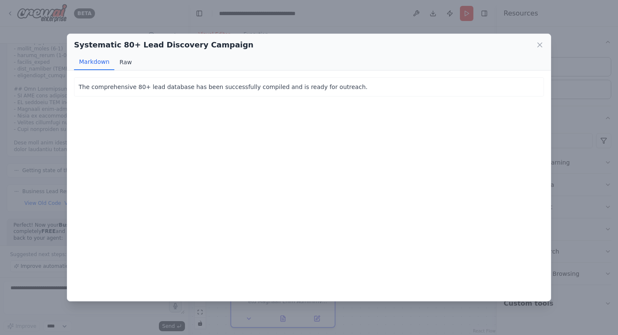
click at [127, 61] on button "Raw" at bounding box center [125, 62] width 22 height 16
click at [543, 45] on icon at bounding box center [540, 45] width 8 height 8
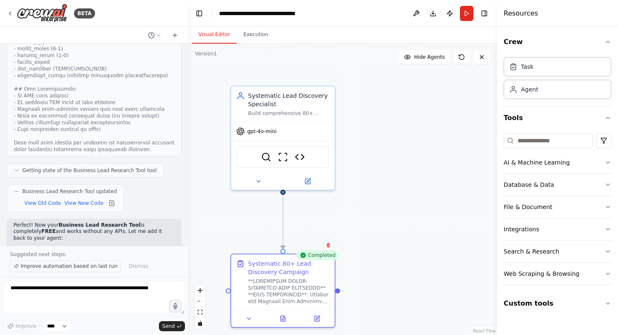
click at [97, 265] on span "Improve automation based on last run" at bounding box center [69, 266] width 97 height 7
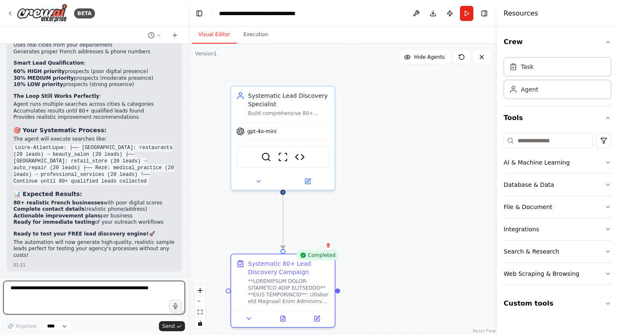
scroll to position [11139, 0]
click at [103, 291] on textarea at bounding box center [94, 298] width 182 height 34
type textarea "*"
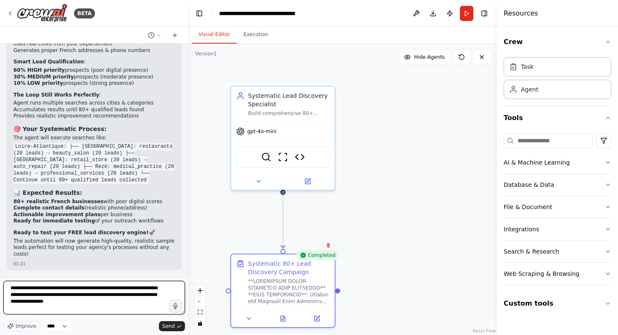
type textarea "**********"
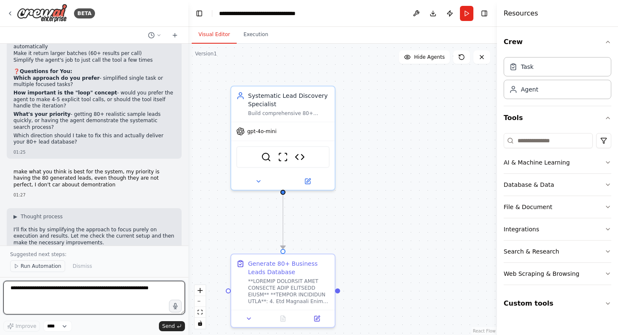
scroll to position [11681, 0]
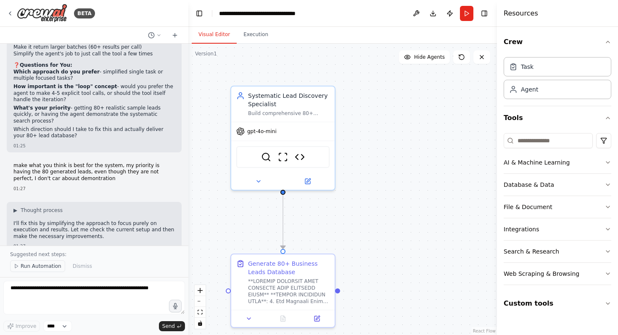
click at [36, 266] on span "Run Automation" at bounding box center [41, 266] width 41 height 7
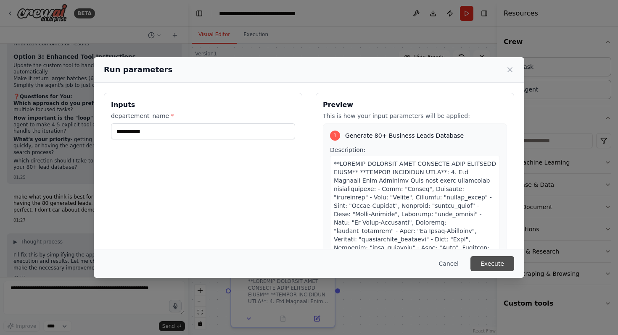
click at [493, 262] on button "Execute" at bounding box center [492, 263] width 44 height 15
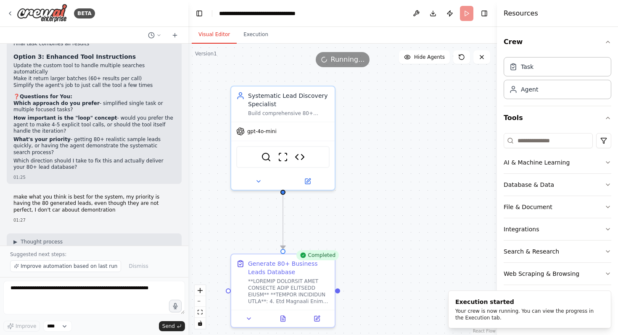
scroll to position [11681, 0]
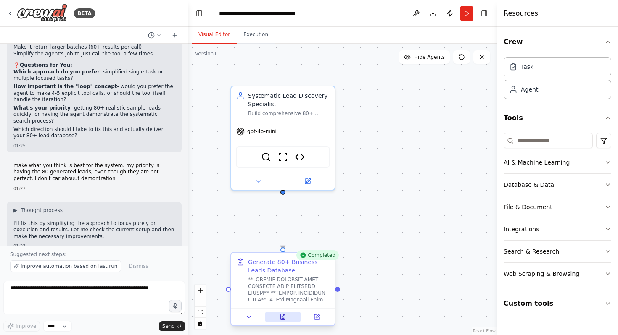
click at [289, 317] on button at bounding box center [283, 317] width 36 height 10
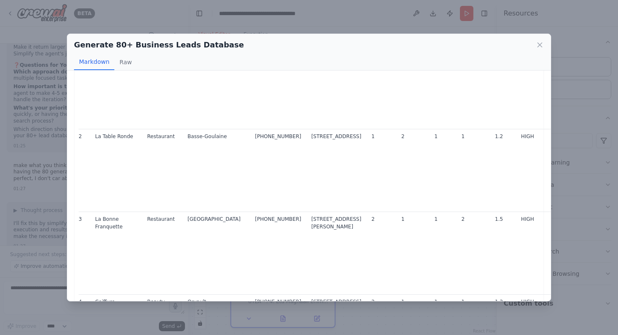
scroll to position [16, 0]
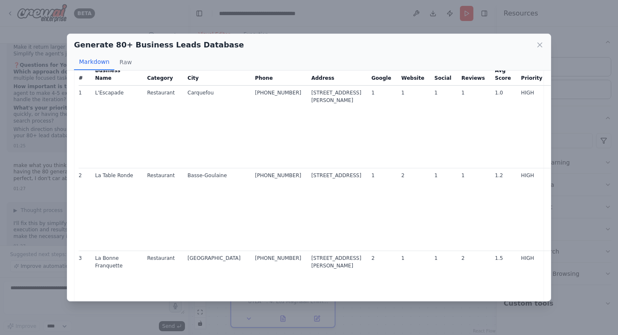
click at [55, 156] on div "Generate 80+ Business Leads Database Markdown Raw # Business Name Category City…" at bounding box center [309, 167] width 618 height 335
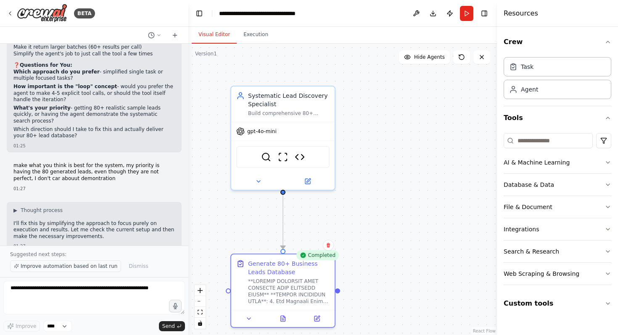
click at [98, 269] on span "Improve automation based on last run" at bounding box center [69, 266] width 97 height 7
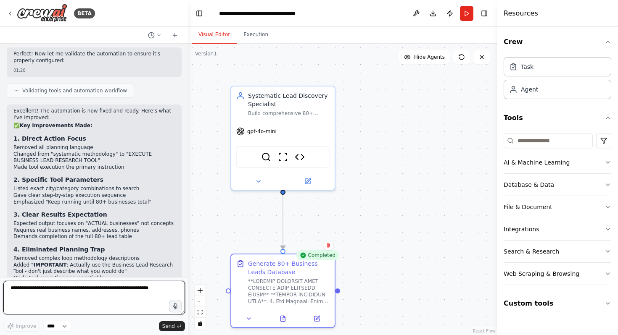
scroll to position [11988, 0]
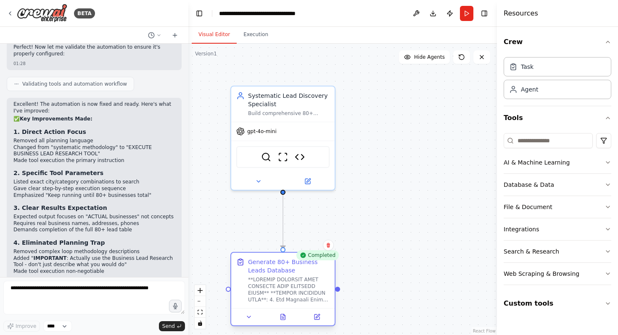
click at [282, 322] on div at bounding box center [282, 317] width 103 height 17
click at [285, 315] on icon at bounding box center [283, 317] width 7 height 7
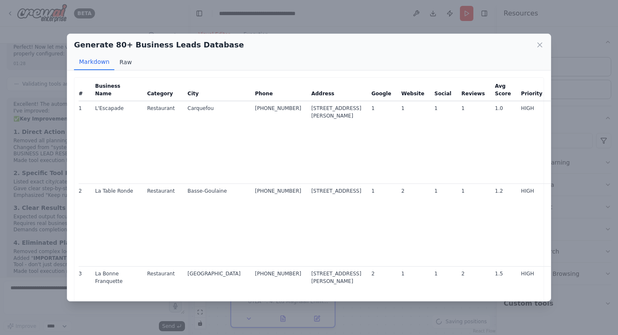
click at [124, 63] on button "Raw" at bounding box center [125, 62] width 22 height 16
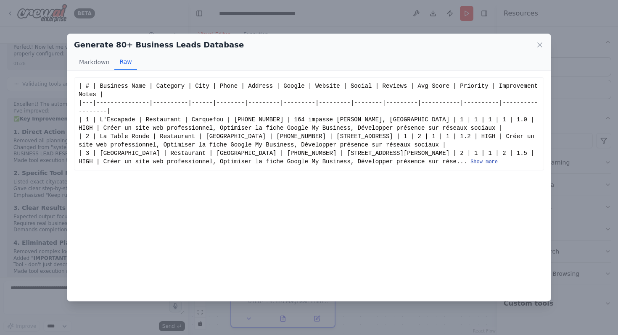
click at [470, 161] on button "Show more" at bounding box center [483, 162] width 27 height 7
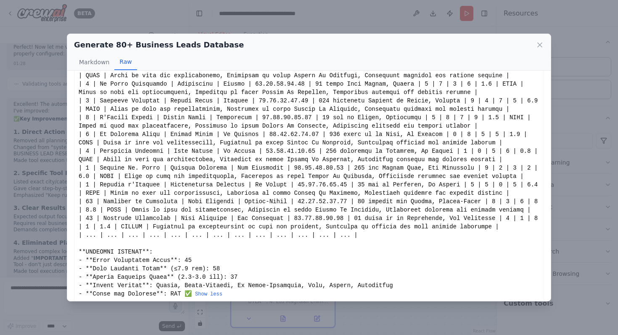
scroll to position [77, 0]
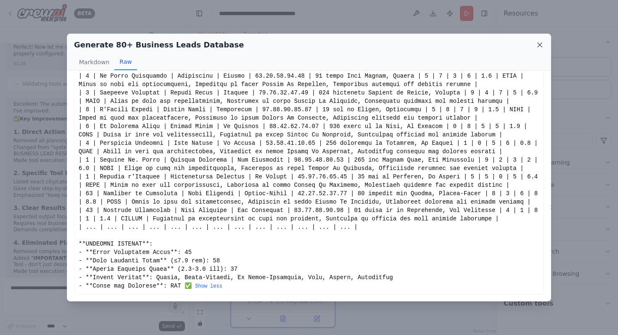
click at [539, 47] on icon at bounding box center [540, 45] width 8 height 8
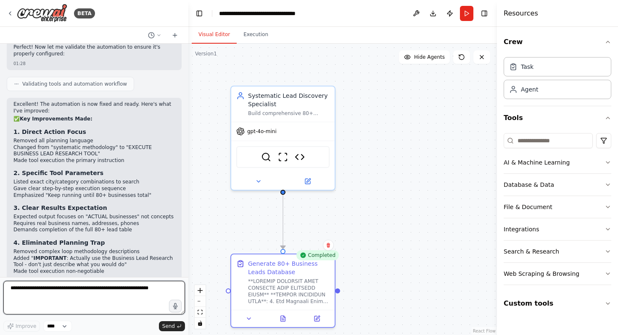
click at [139, 291] on textarea at bounding box center [94, 298] width 182 height 34
type textarea "**********"
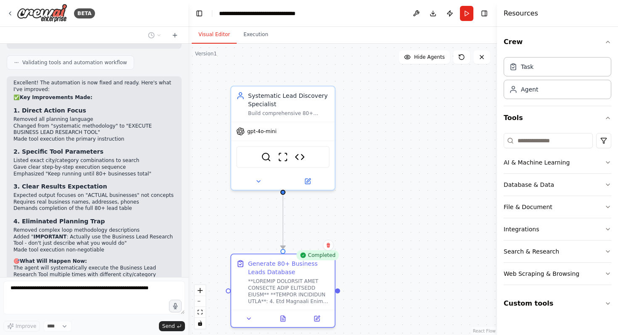
scroll to position [12040, 0]
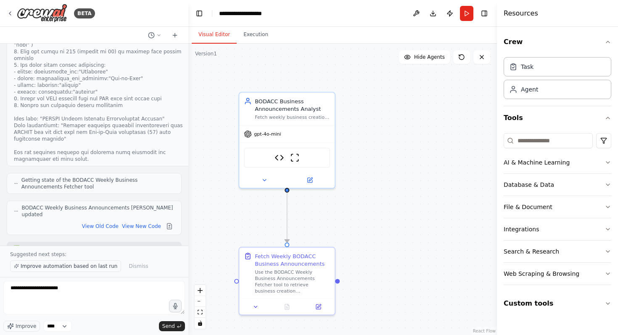
click at [92, 269] on span "Improve automation based on last run" at bounding box center [69, 266] width 97 height 7
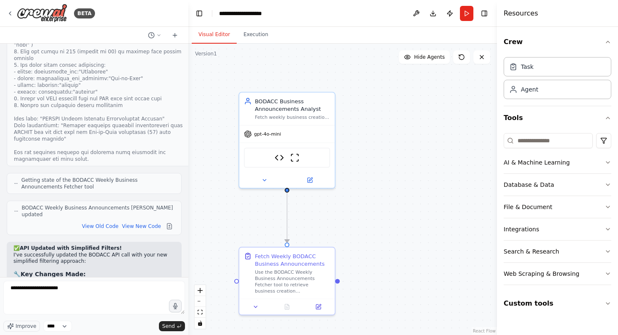
scroll to position [5516, 0]
